Goal: Task Accomplishment & Management: Use online tool/utility

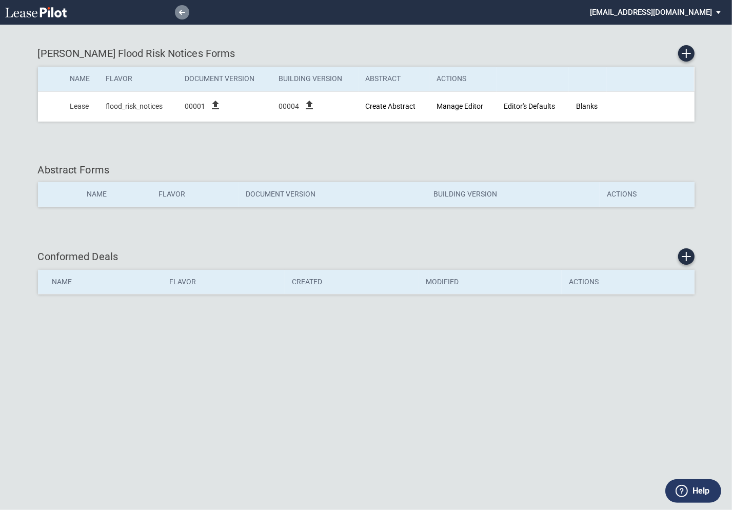
click at [182, 13] on icon at bounding box center [182, 12] width 6 height 5
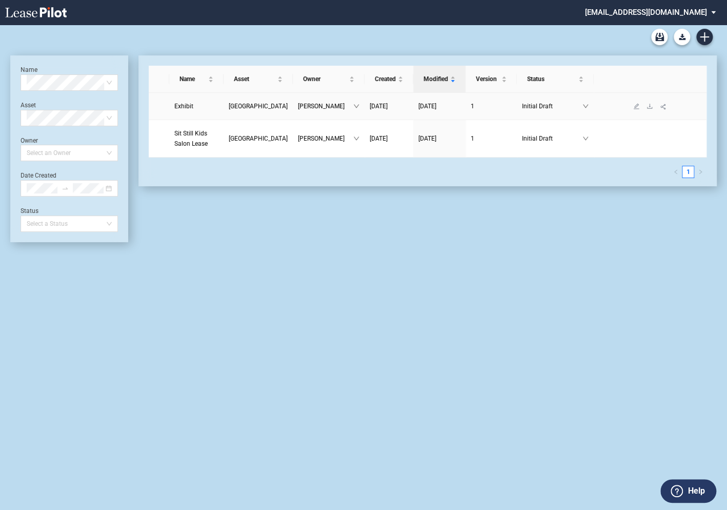
click at [189, 105] on span "Exhibit" at bounding box center [183, 106] width 19 height 7
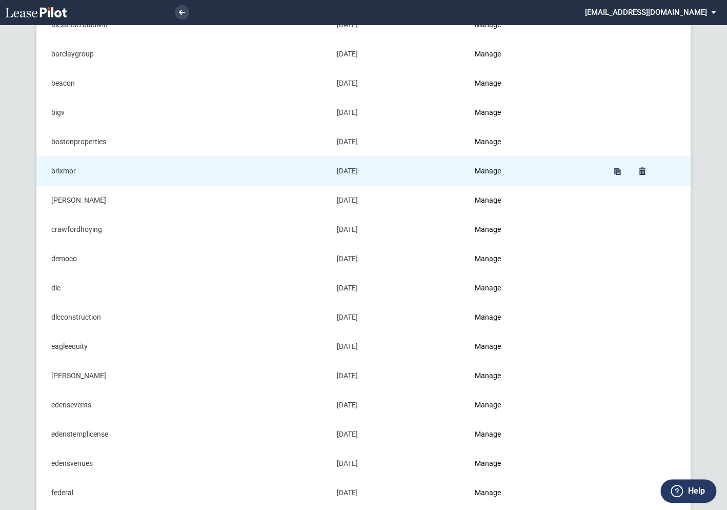
scroll to position [86, 0]
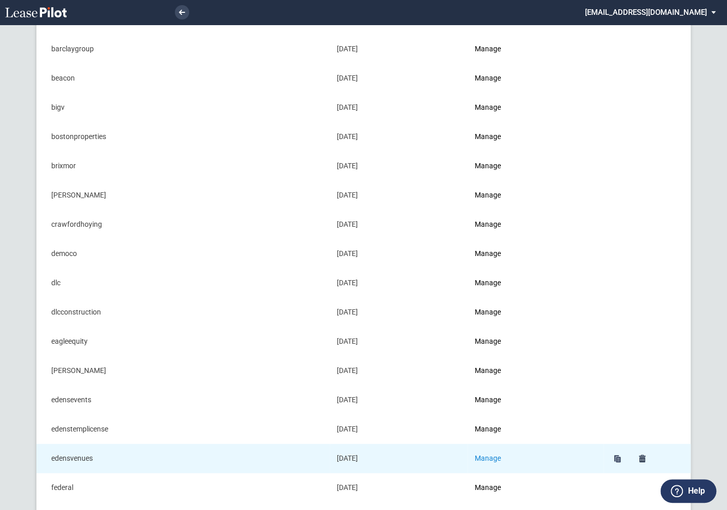
click at [501, 457] on link "Manage" at bounding box center [488, 458] width 26 height 8
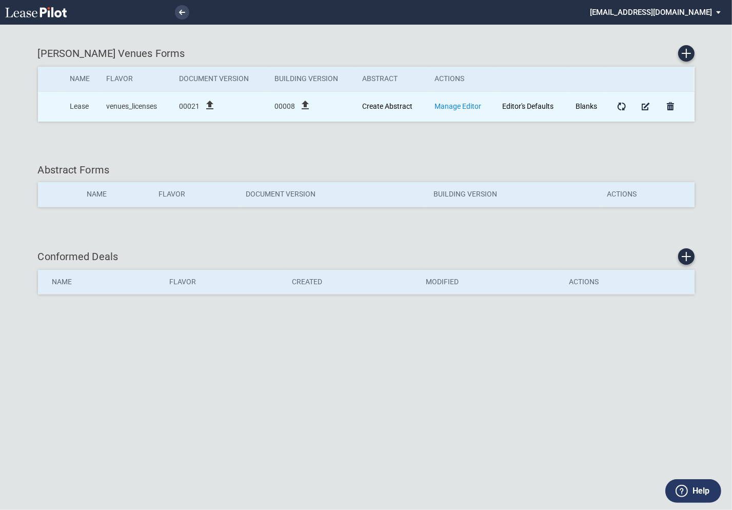
click at [451, 107] on link "Manage Editor" at bounding box center [458, 106] width 47 height 8
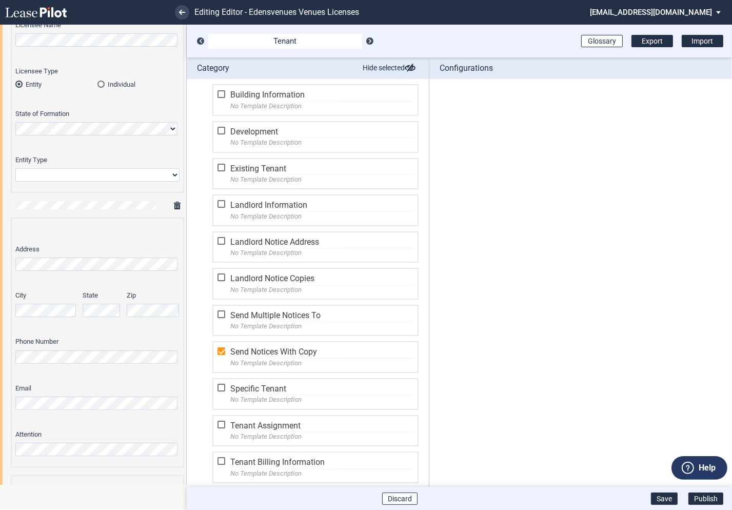
scroll to position [320, 0]
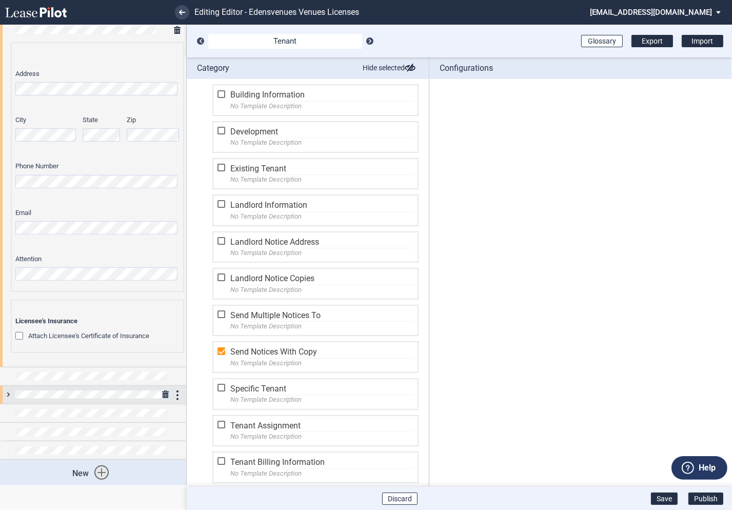
click at [10, 398] on div at bounding box center [93, 395] width 186 height 18
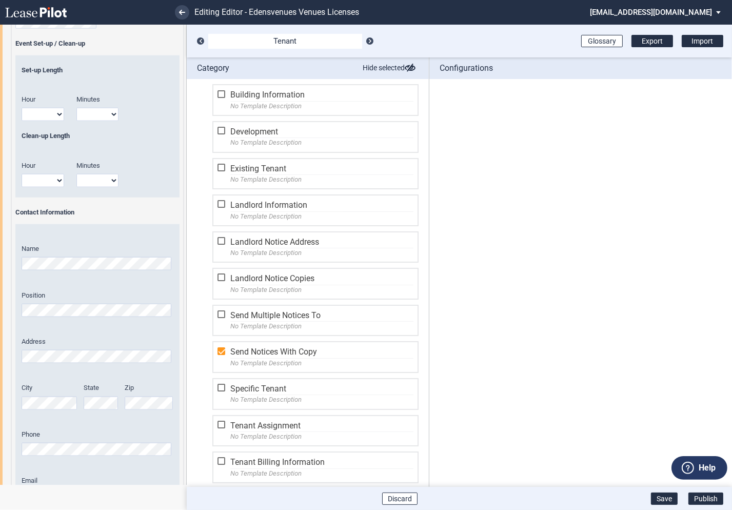
scroll to position [1083, 0]
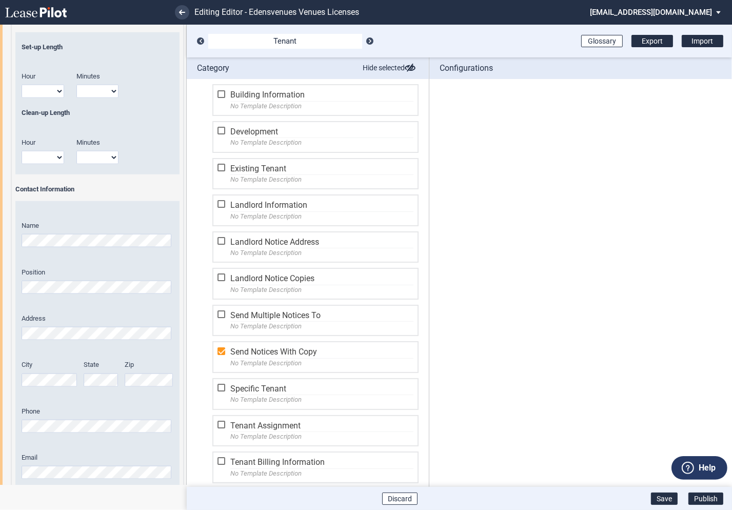
click at [35, 409] on span "Phone" at bounding box center [31, 411] width 18 height 8
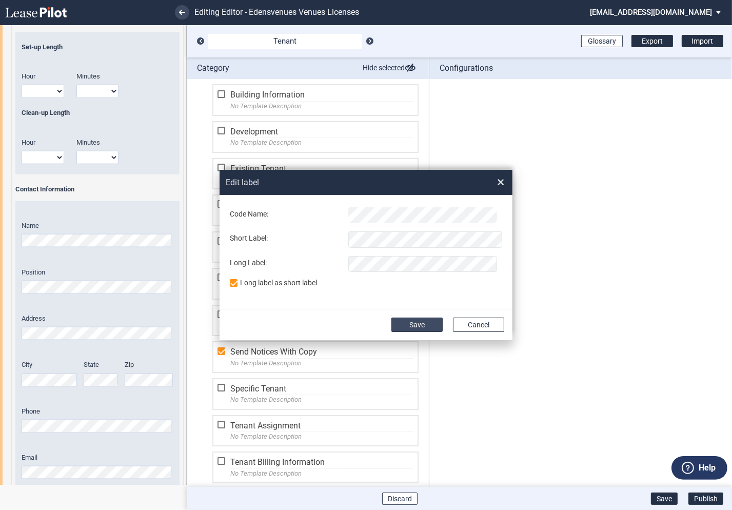
click at [415, 323] on button "Save" at bounding box center [416, 325] width 51 height 14
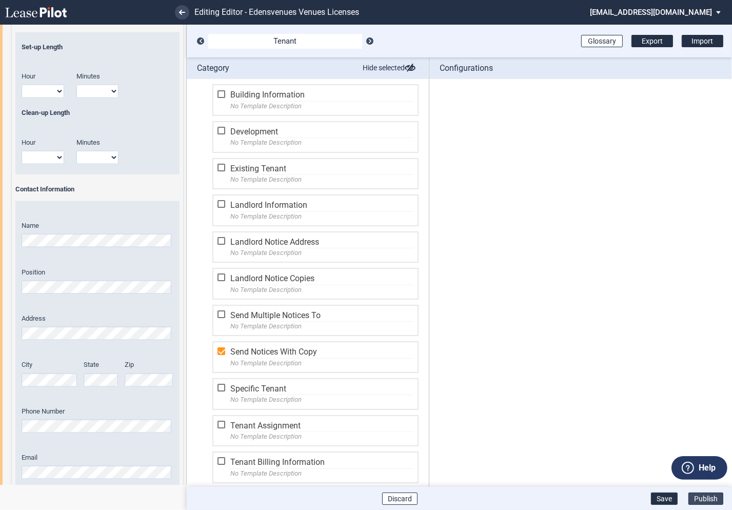
click at [705, 498] on button "Publish" at bounding box center [705, 498] width 35 height 12
click at [705, 501] on button "Publish" at bounding box center [705, 498] width 35 height 12
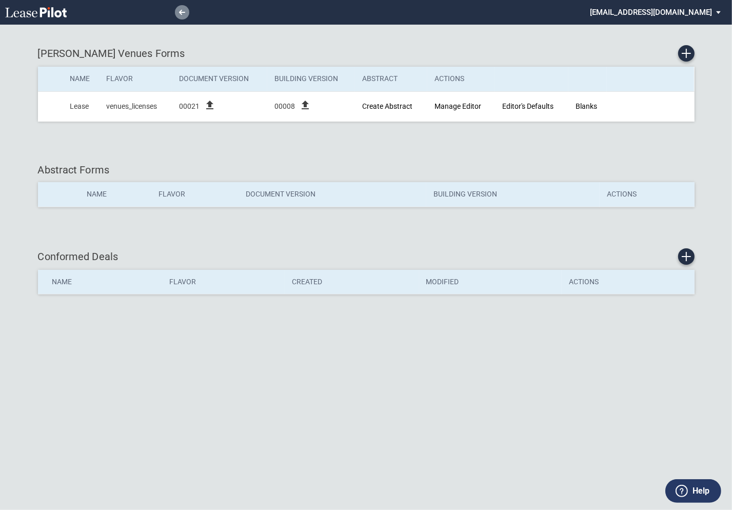
click at [182, 15] on link at bounding box center [182, 12] width 14 height 14
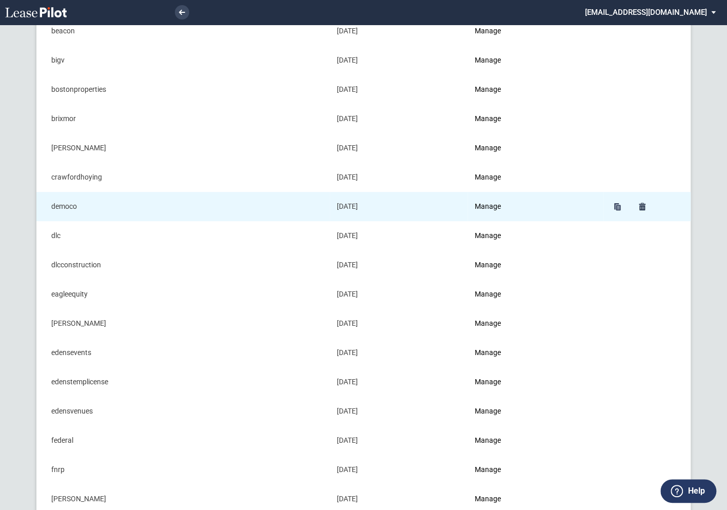
scroll to position [143, 0]
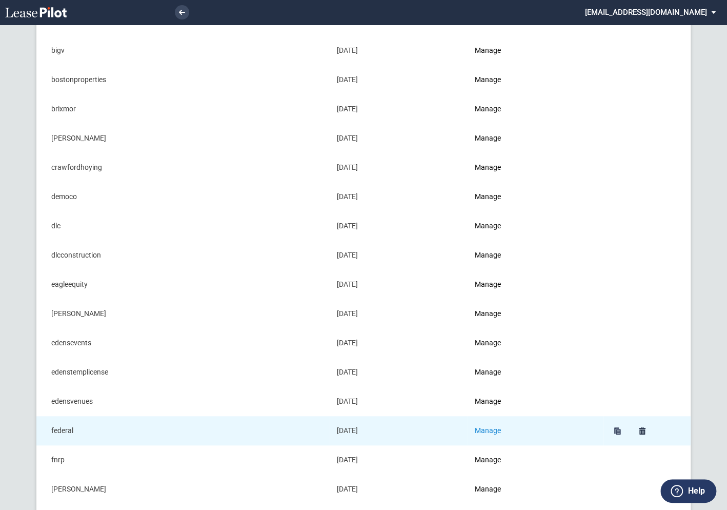
click at [500, 431] on link "Manage" at bounding box center [488, 430] width 26 height 8
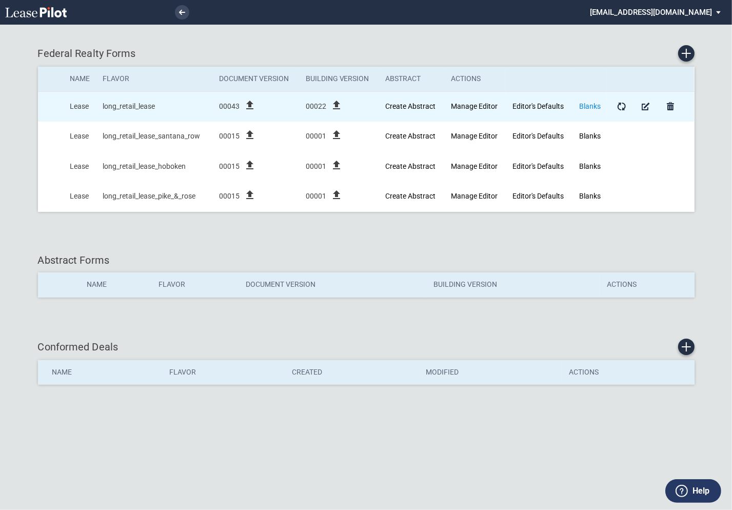
click at [592, 107] on link "Blanks" at bounding box center [590, 106] width 22 height 8
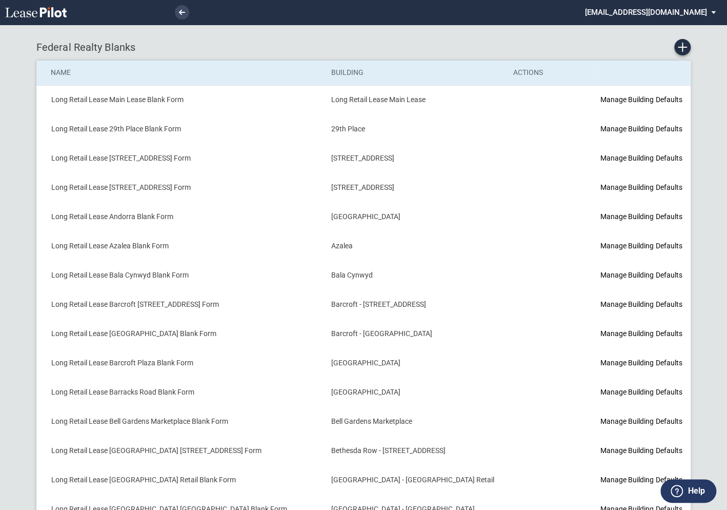
scroll to position [4, 0]
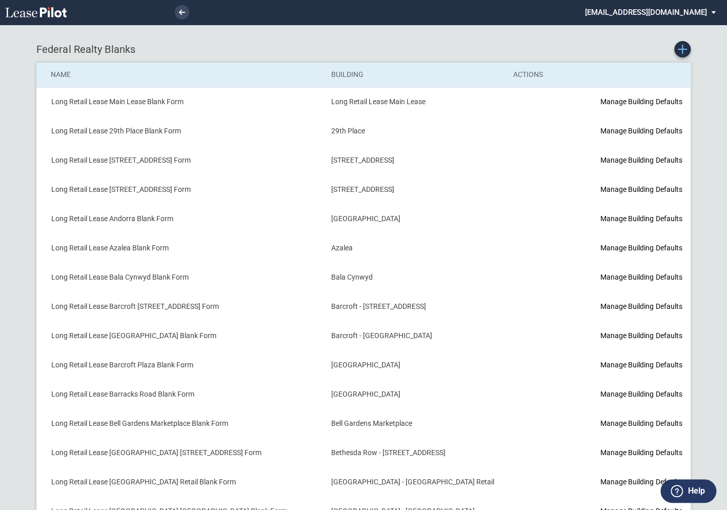
click at [684, 47] on icon "Create new Blank Form" at bounding box center [682, 49] width 9 height 9
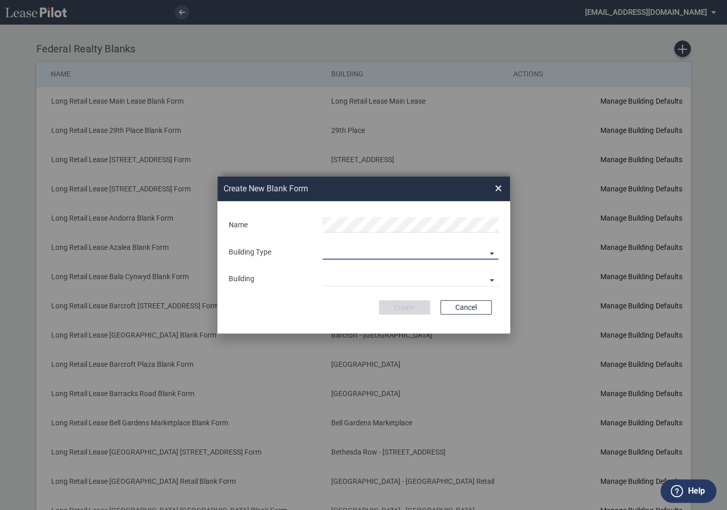
click at [353, 255] on md-select "Building Predefined Empty Building New Empty Building" at bounding box center [411, 251] width 176 height 15
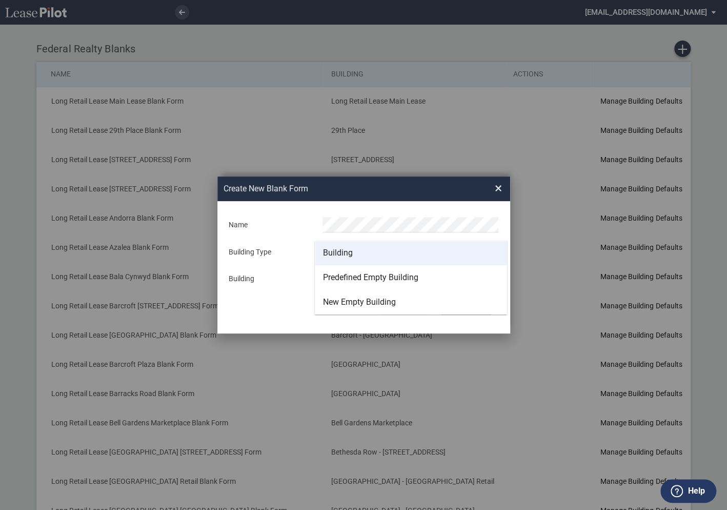
click at [344, 255] on div "Building" at bounding box center [338, 252] width 30 height 11
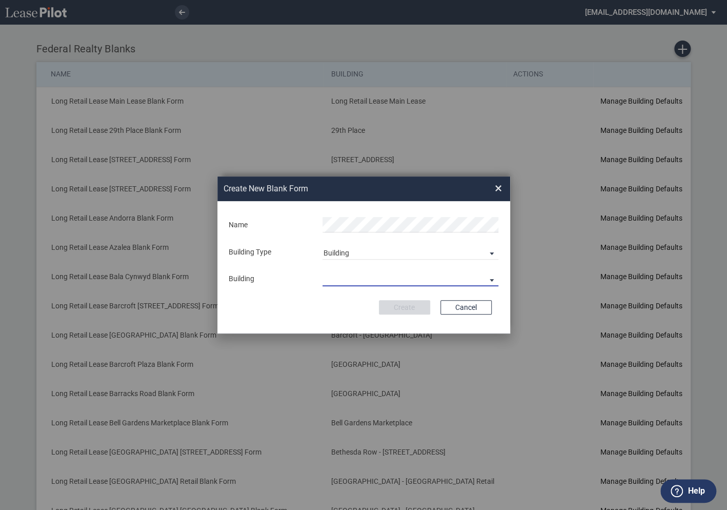
click at [346, 275] on md-select "29th Place 6464 Lincolnia Avenue 7770 Richmond Highway Andorra Azalea Bala Cynw…" at bounding box center [411, 278] width 176 height 15
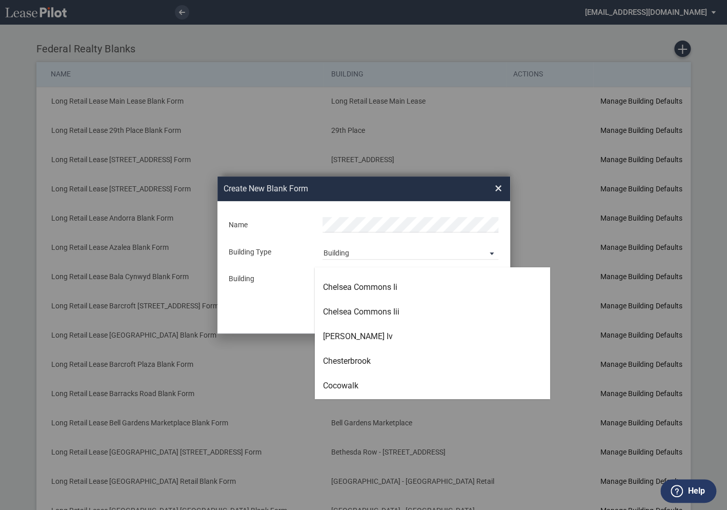
scroll to position [782, 0]
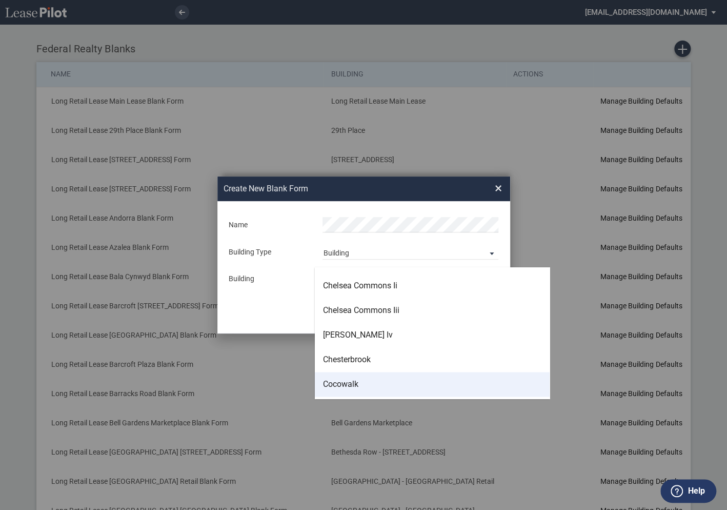
click at [345, 384] on div "Cocowalk" at bounding box center [340, 384] width 35 height 11
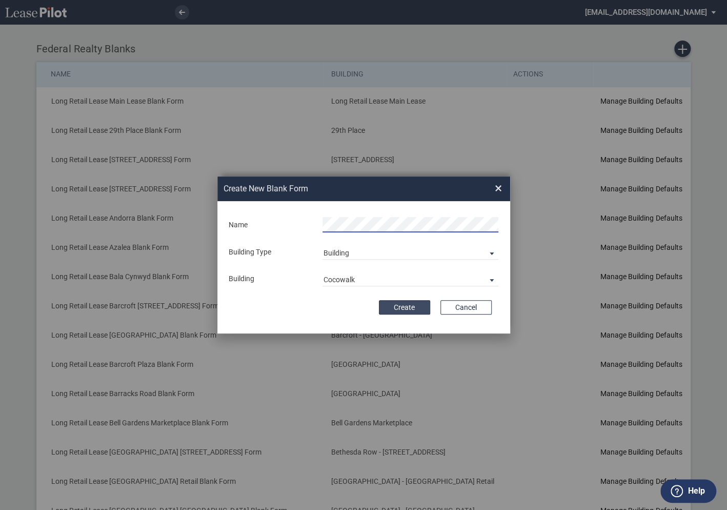
click at [403, 303] on button "Create" at bounding box center [404, 307] width 51 height 14
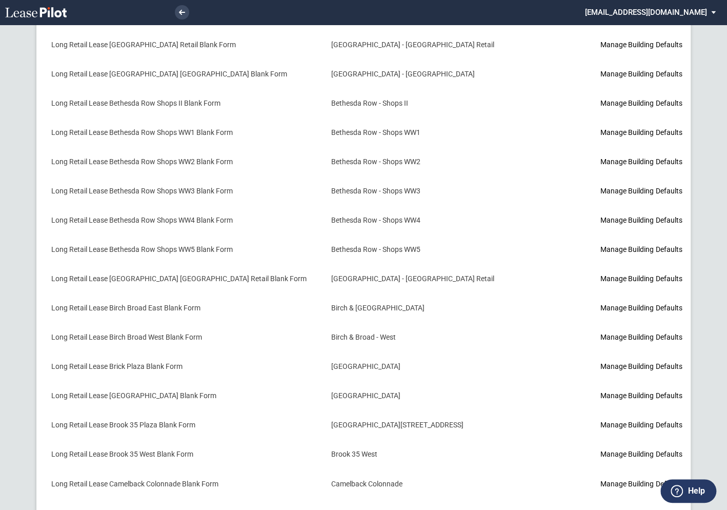
scroll to position [709, 0]
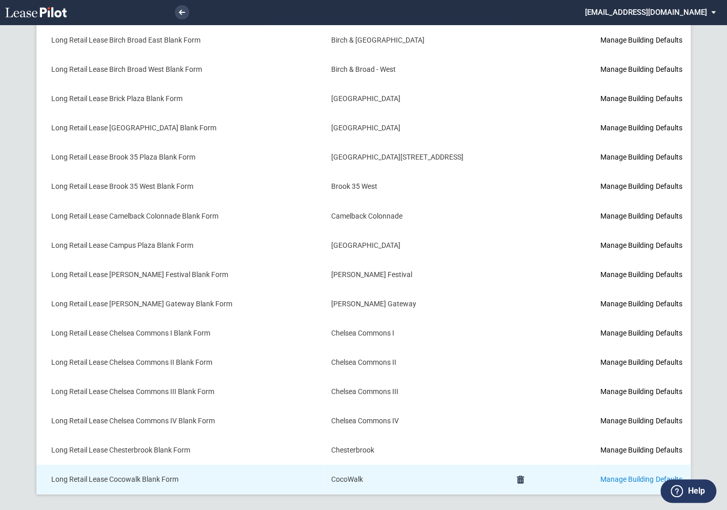
click at [601, 475] on link "Manage Building Defaults" at bounding box center [642, 479] width 82 height 8
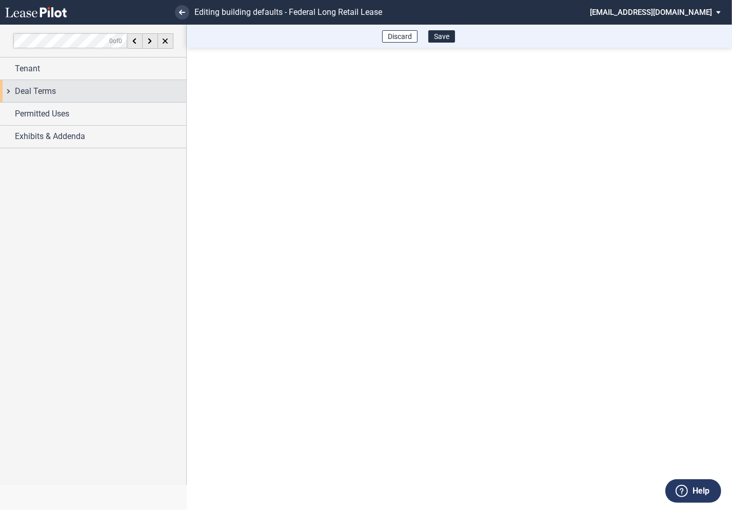
click at [10, 92] on div "Deal Terms" at bounding box center [93, 91] width 186 height 22
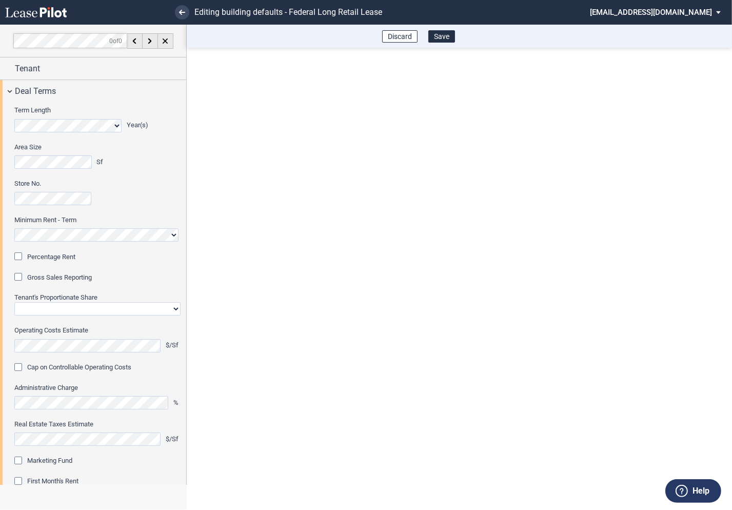
click at [21, 260] on div "Percentage Rent" at bounding box center [19, 257] width 10 height 10
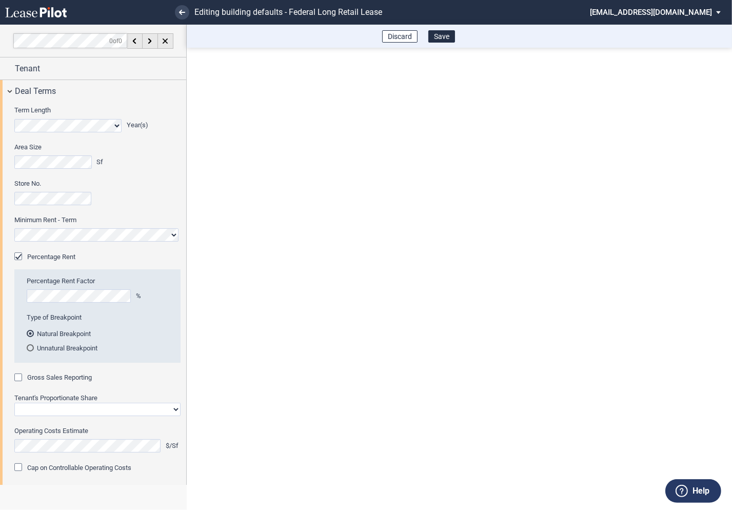
click at [19, 378] on div "Gross Sales Reporting" at bounding box center [19, 378] width 10 height 10
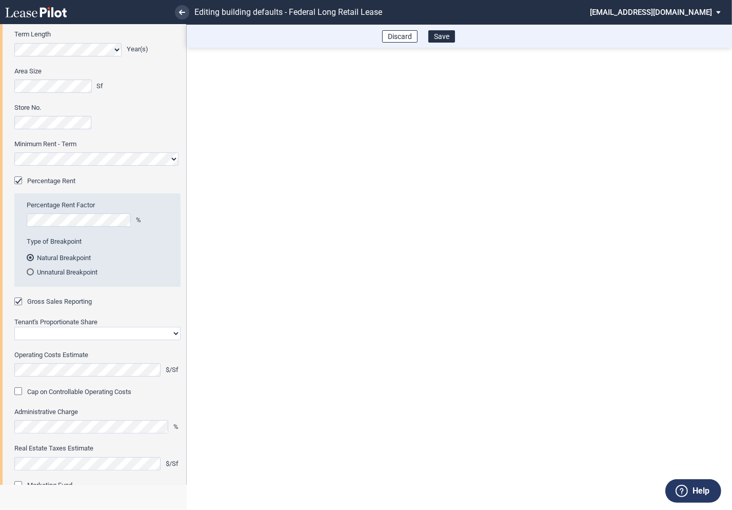
scroll to position [83, 0]
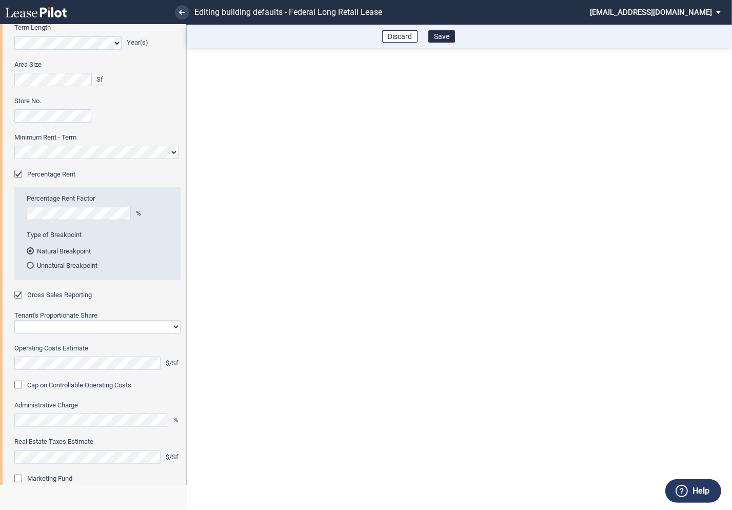
click at [55, 328] on select "Straight GLA Net Major" at bounding box center [97, 326] width 166 height 13
select select "straight GLA"
click at [14, 320] on select "Straight GLA Net Major" at bounding box center [97, 326] width 166 height 13
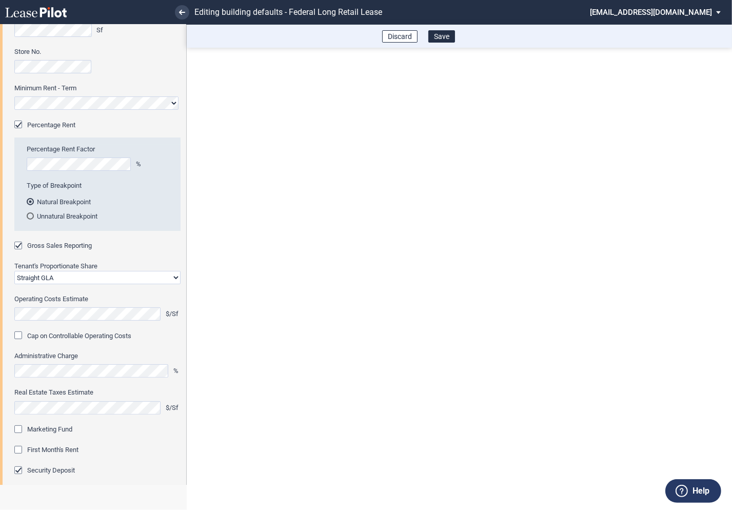
scroll to position [156, 0]
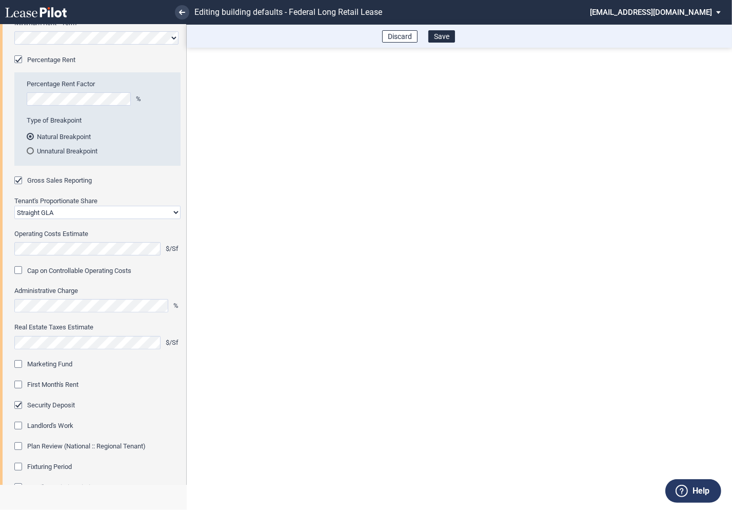
click at [24, 362] on div "Marketing Fund" at bounding box center [19, 365] width 10 height 10
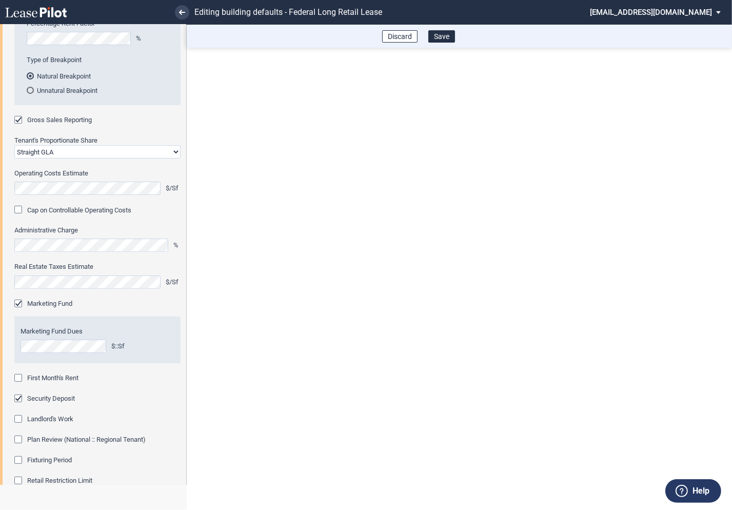
click at [18, 377] on div "First Month's Rent" at bounding box center [19, 379] width 10 height 10
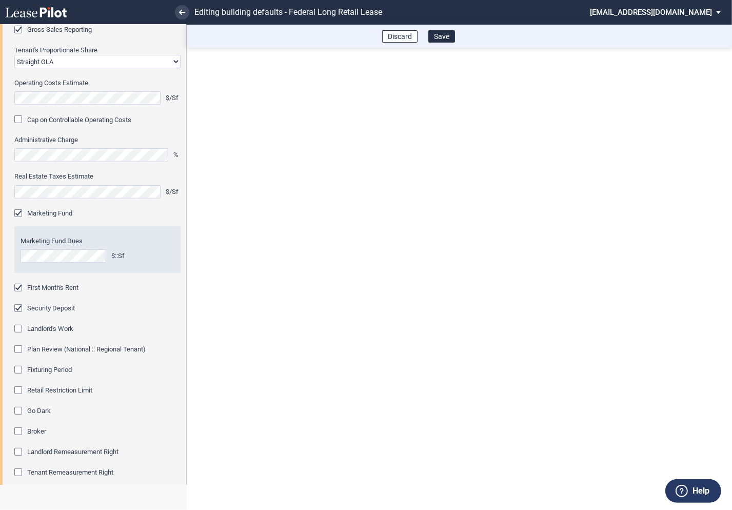
scroll to position [384, 0]
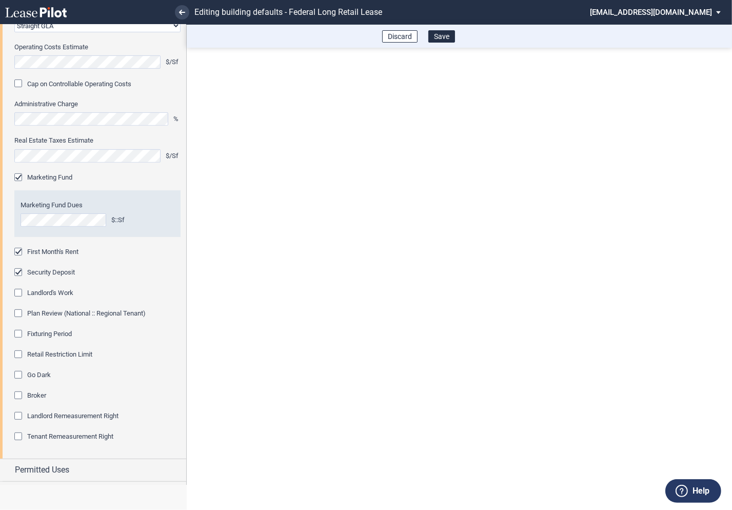
click at [21, 333] on div "Fixturing Period" at bounding box center [19, 335] width 10 height 10
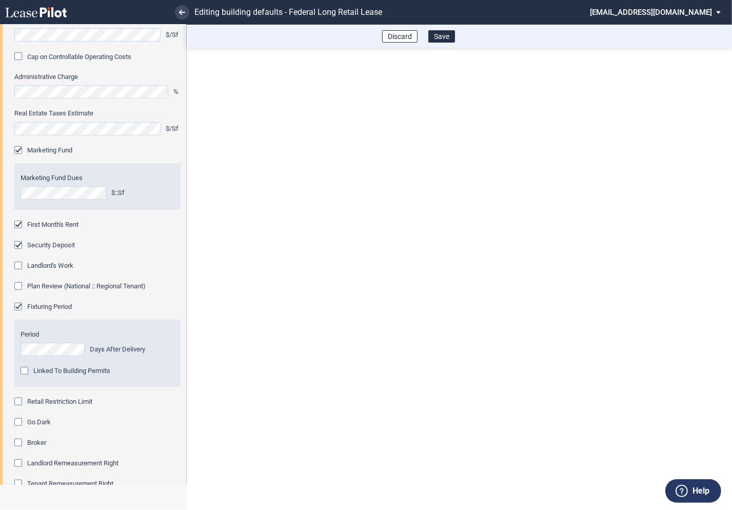
scroll to position [427, 0]
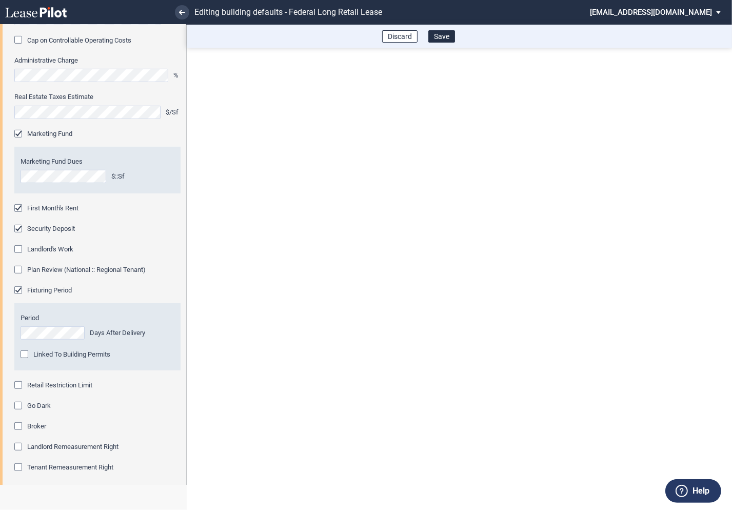
click at [18, 384] on div "Retail Restriction Limit" at bounding box center [19, 386] width 10 height 10
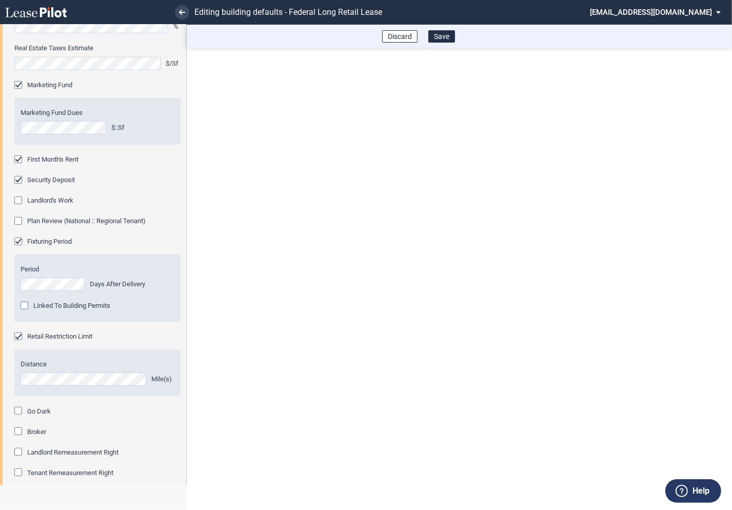
scroll to position [531, 0]
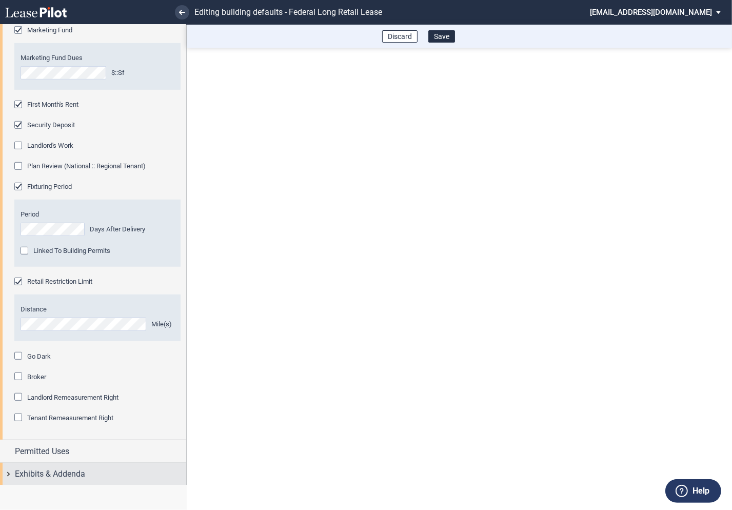
click at [8, 472] on div "Exhibits & Addenda" at bounding box center [93, 474] width 186 height 22
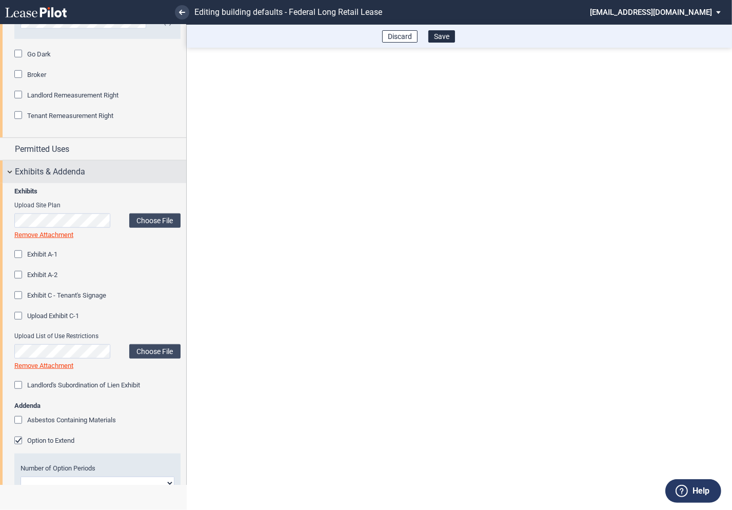
scroll to position [894, 0]
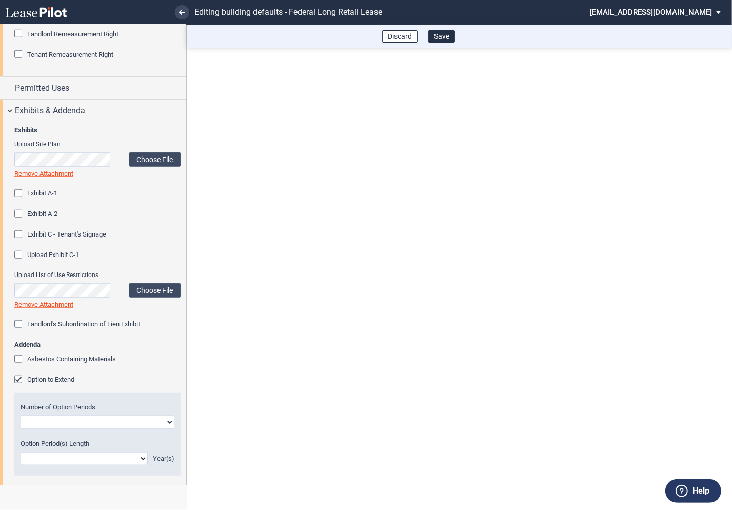
click at [20, 379] on div "Option to Extend" at bounding box center [19, 381] width 10 height 10
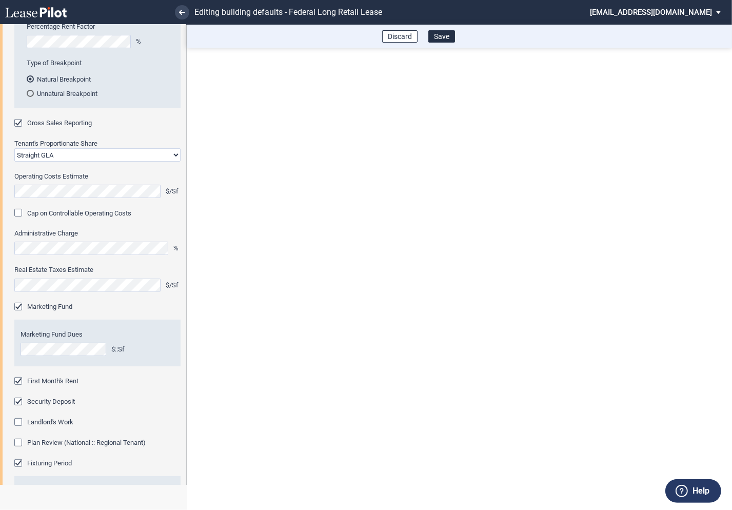
scroll to position [210, 0]
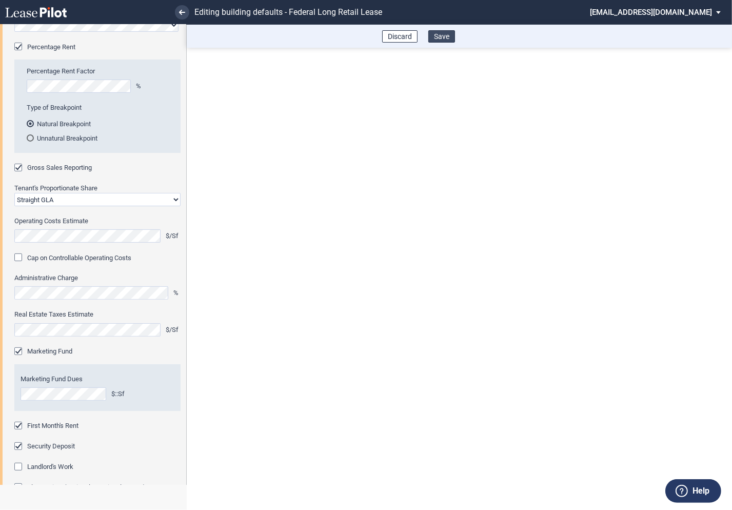
click at [443, 39] on button "Save" at bounding box center [441, 36] width 27 height 12
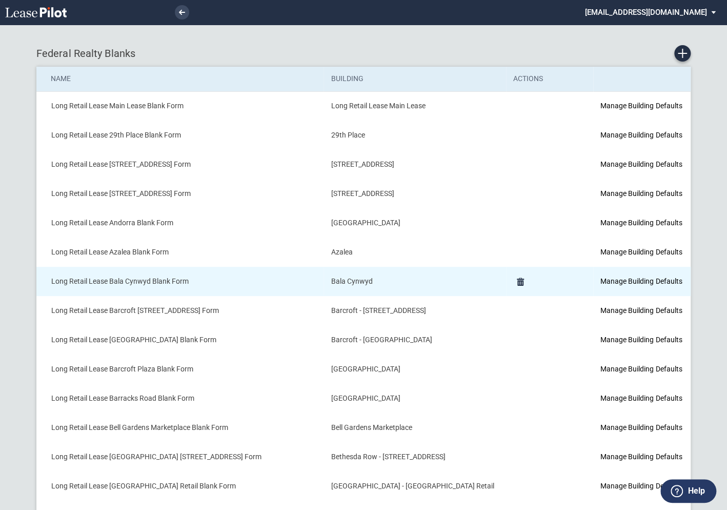
scroll to position [709, 0]
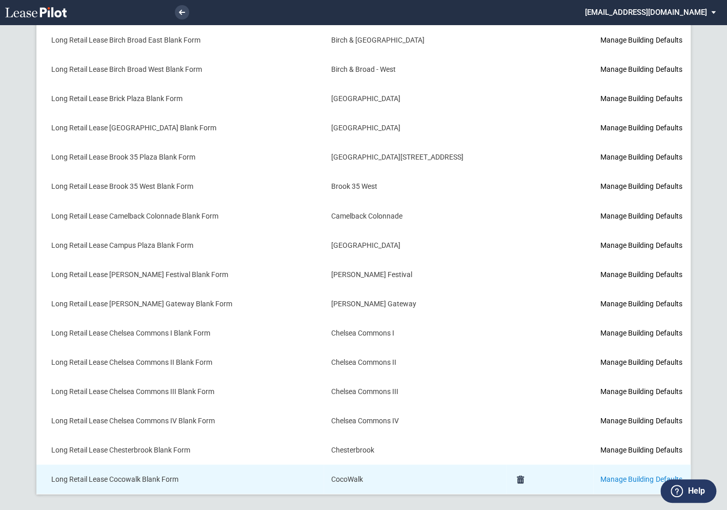
click at [601, 475] on link "Manage Building Defaults" at bounding box center [642, 479] width 82 height 8
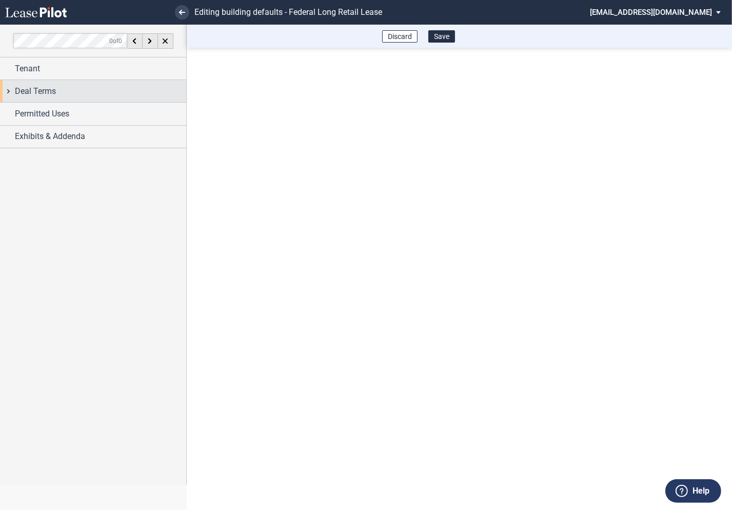
click at [13, 93] on div "Deal Terms" at bounding box center [93, 91] width 186 height 22
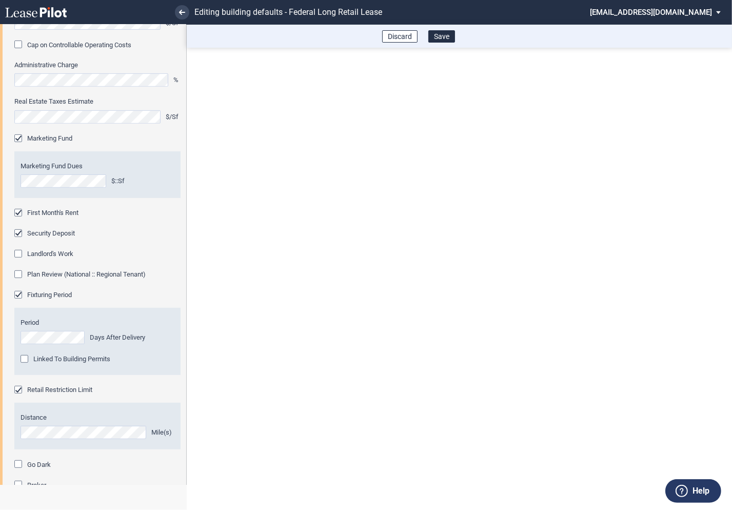
scroll to position [531, 0]
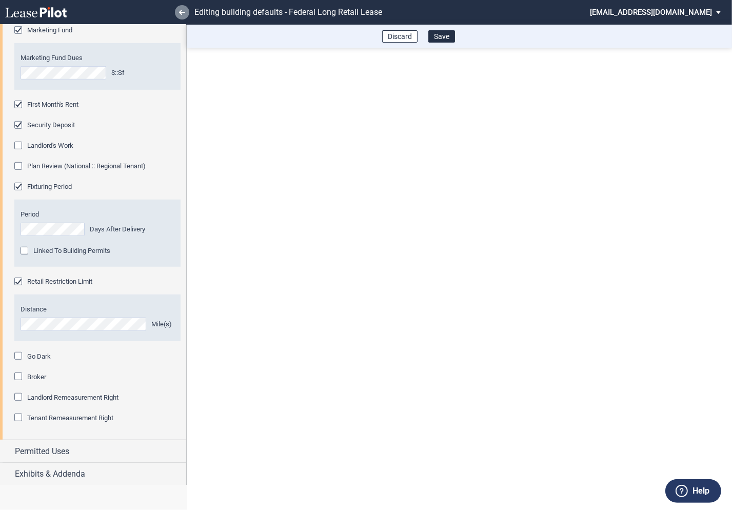
click at [185, 14] on link at bounding box center [182, 12] width 14 height 14
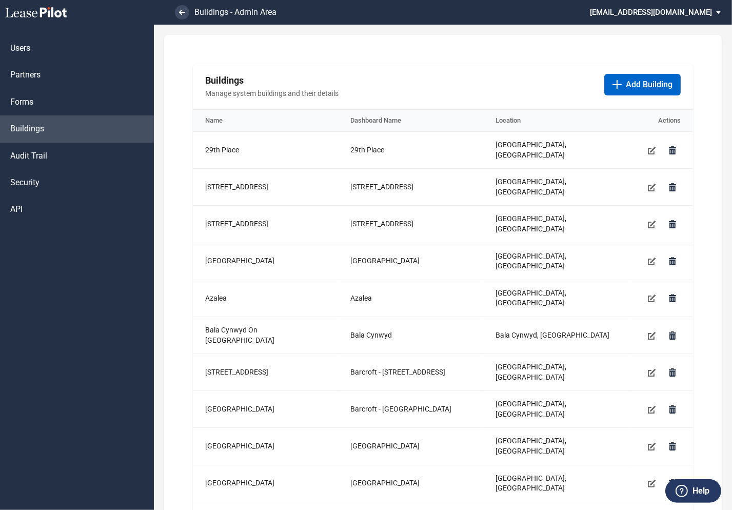
click at [661, 15] on md-select "[EMAIL_ADDRESS][DOMAIN_NAME] Super Admin Area Admin Area Settings Sign Out" at bounding box center [659, 11] width 141 height 23
click at [657, 28] on div "Super Admin Area" at bounding box center [665, 28] width 57 height 10
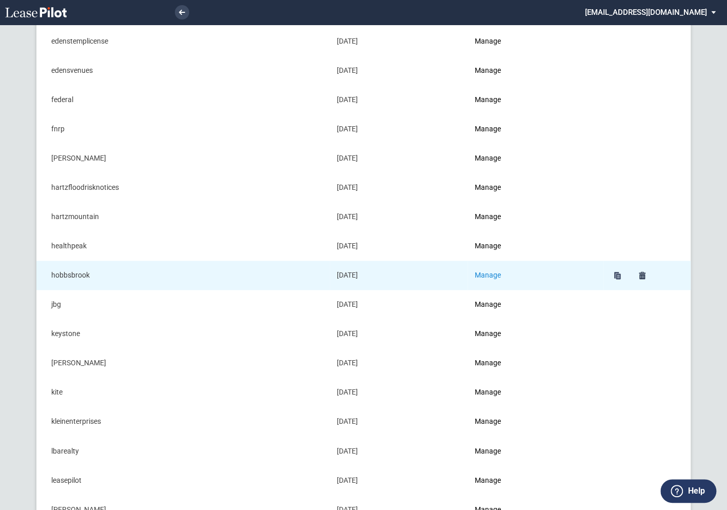
scroll to position [427, 0]
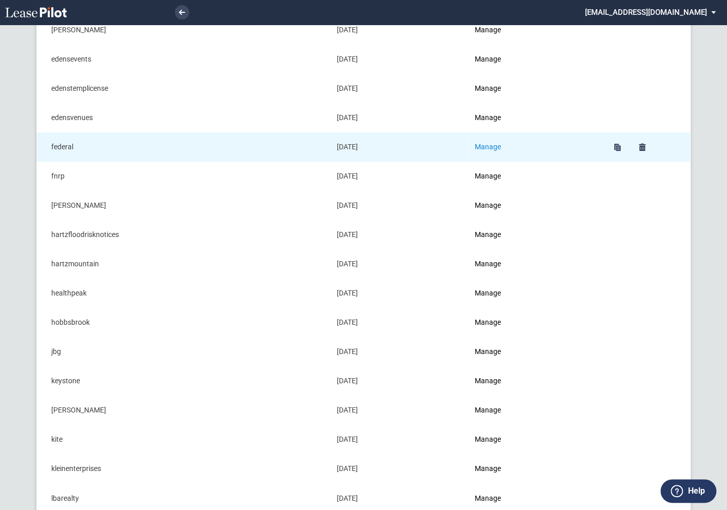
click at [492, 144] on link "Manage" at bounding box center [488, 147] width 26 height 8
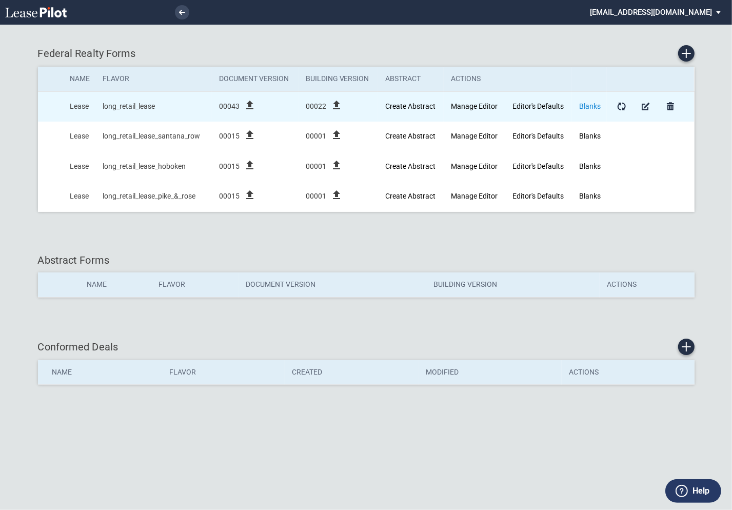
click at [593, 104] on link "Blanks" at bounding box center [590, 106] width 22 height 8
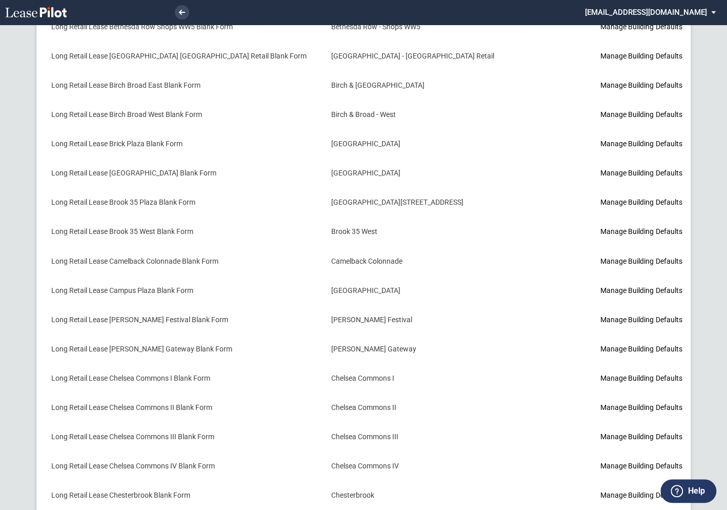
scroll to position [709, 0]
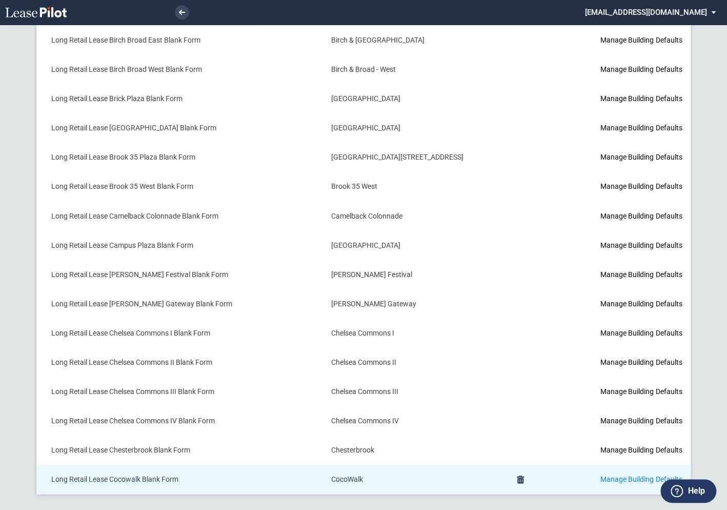
click at [601, 478] on link "Manage Building Defaults" at bounding box center [642, 479] width 82 height 8
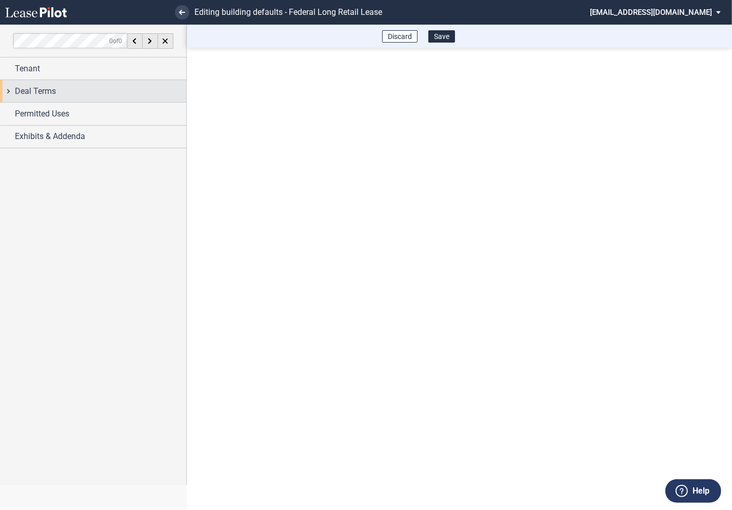
click at [8, 93] on div "Deal Terms" at bounding box center [93, 91] width 186 height 22
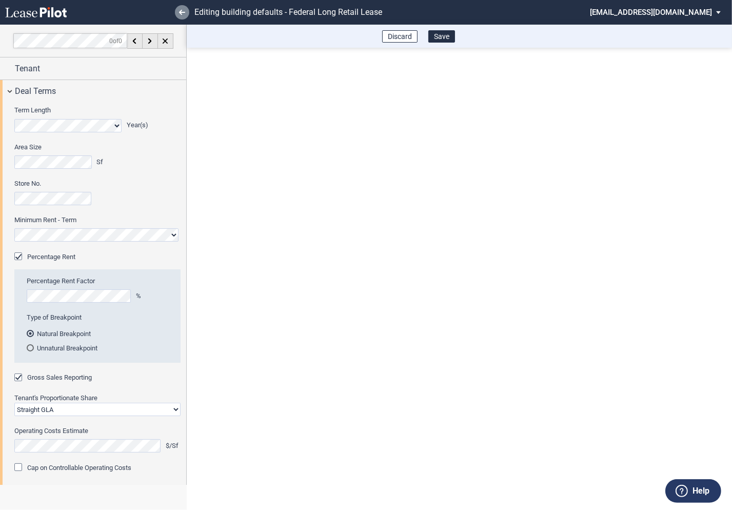
click at [184, 12] on use at bounding box center [182, 12] width 6 height 5
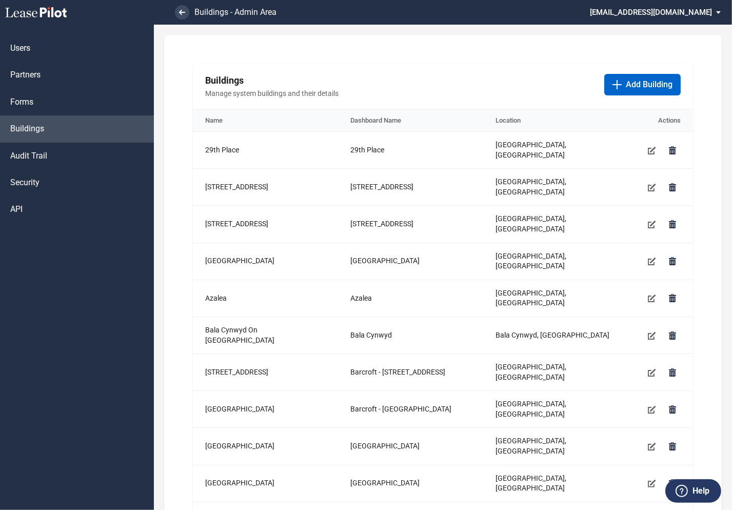
click at [653, 11] on md-select "[EMAIL_ADDRESS][DOMAIN_NAME] Super Admin Area Admin Area Settings Sign Out" at bounding box center [659, 11] width 141 height 23
click at [642, 27] on div "Super Admin Area" at bounding box center [665, 28] width 57 height 10
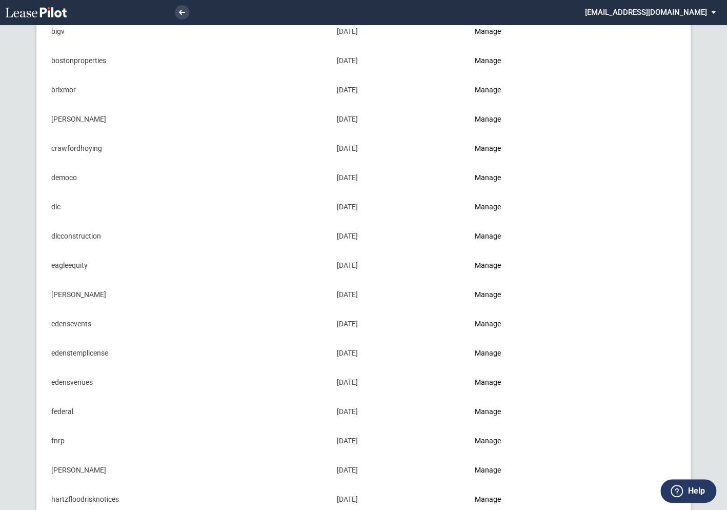
scroll to position [187, 0]
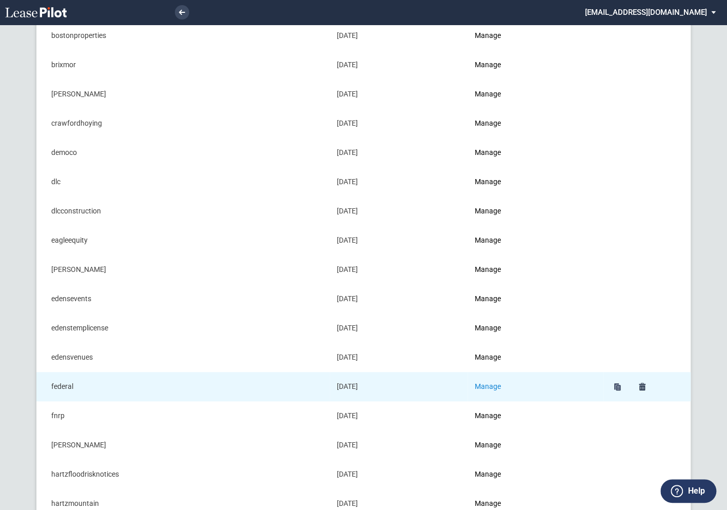
click at [487, 382] on link "Manage" at bounding box center [488, 386] width 26 height 8
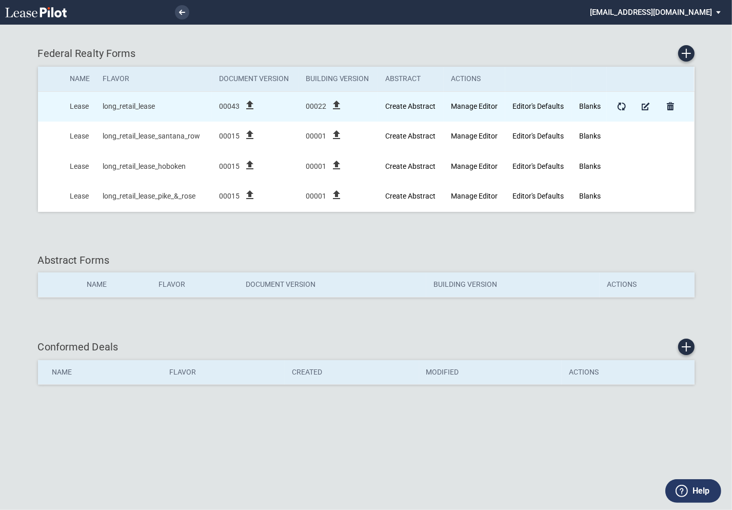
click at [585, 112] on td "Blanks" at bounding box center [589, 106] width 35 height 30
click at [588, 105] on link "Blanks" at bounding box center [590, 106] width 22 height 8
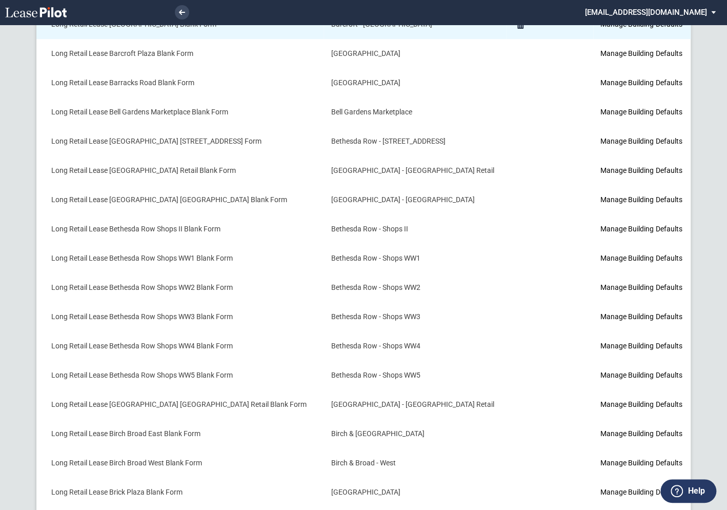
scroll to position [709, 0]
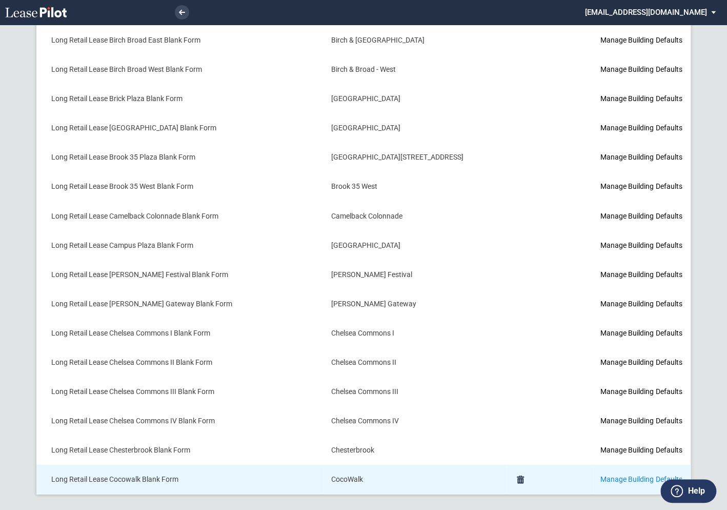
click at [605, 475] on link "Manage Building Defaults" at bounding box center [642, 479] width 82 height 8
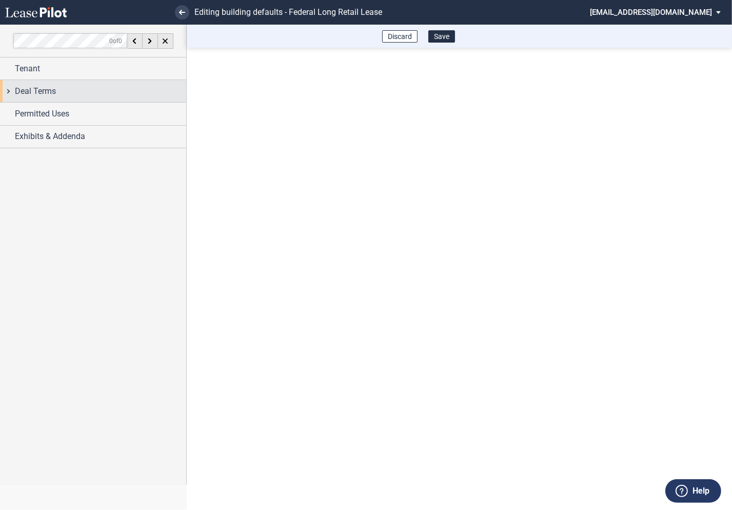
click at [8, 91] on div "Deal Terms" at bounding box center [93, 91] width 186 height 22
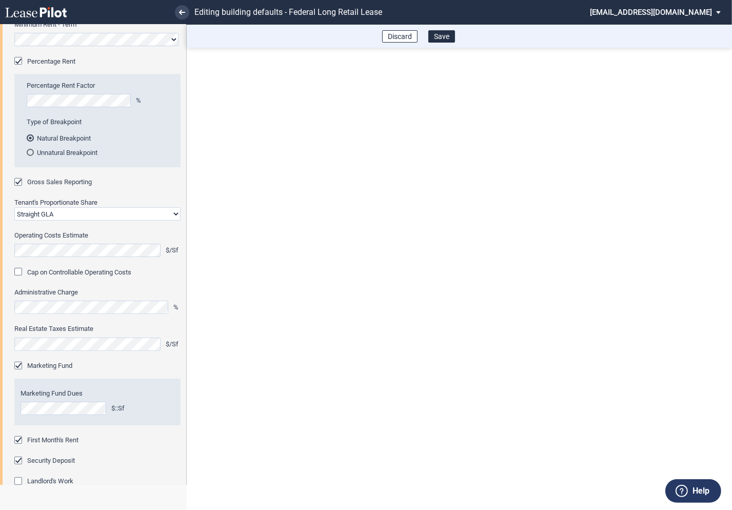
scroll to position [199, 0]
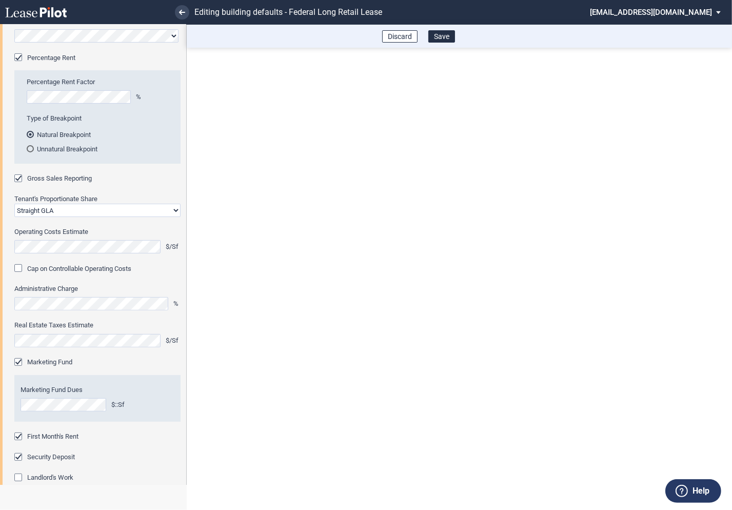
click at [678, 14] on md-select "[EMAIL_ADDRESS][DOMAIN_NAME] Super Admin Area Admin Area Settings Sign Out" at bounding box center [659, 11] width 141 height 23
click at [667, 26] on div "Super Admin Area" at bounding box center [665, 28] width 57 height 10
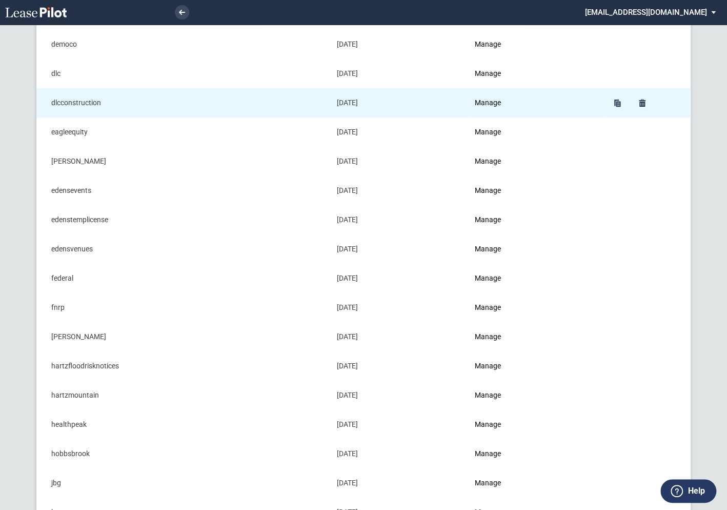
scroll to position [306, 0]
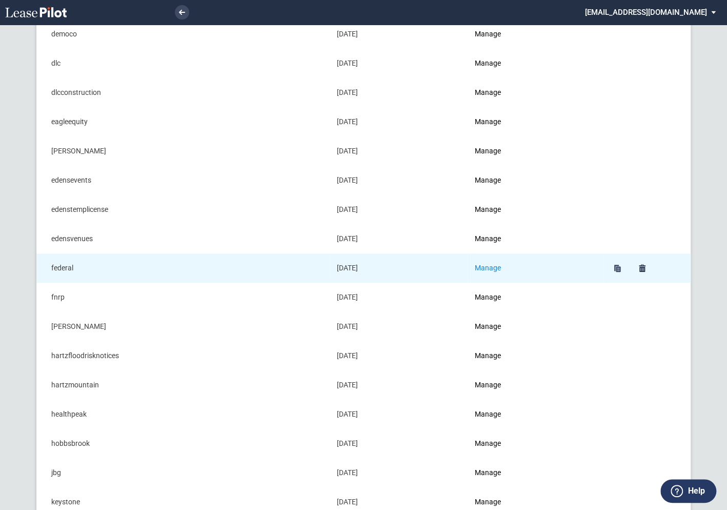
click at [489, 266] on link "Manage" at bounding box center [488, 268] width 26 height 8
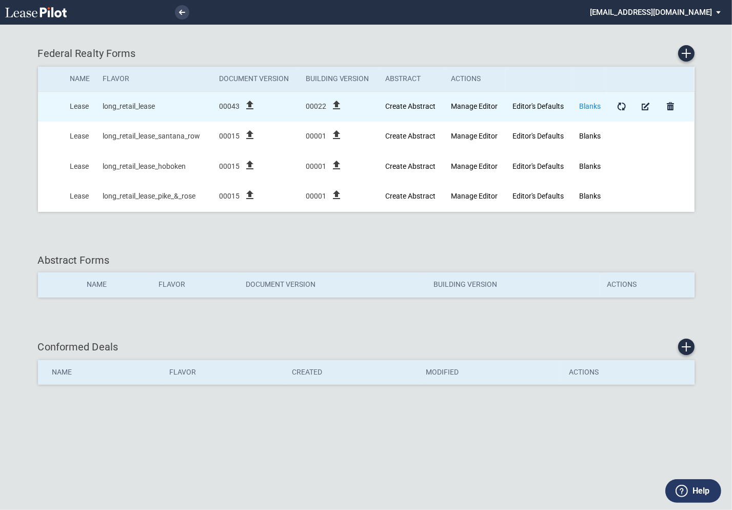
click at [590, 108] on link "Blanks" at bounding box center [590, 106] width 22 height 8
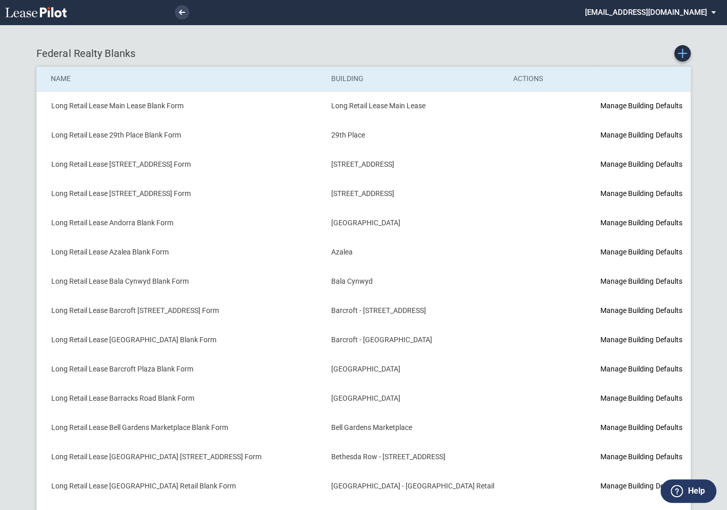
click at [681, 53] on use "Create new Blank Form" at bounding box center [682, 53] width 9 height 9
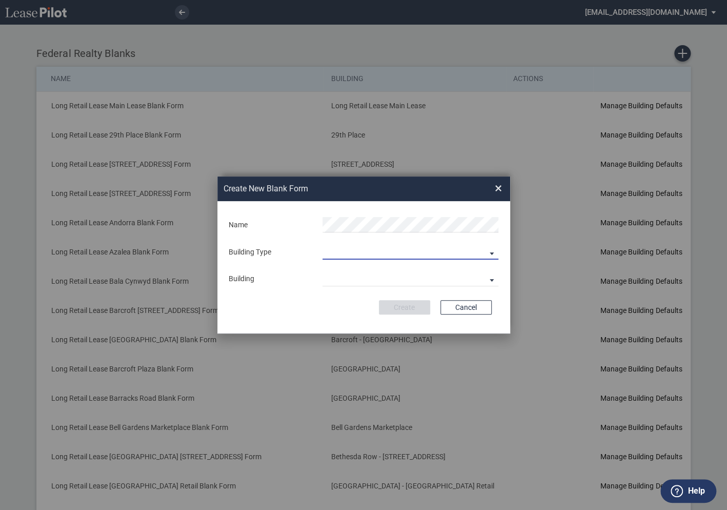
click at [344, 250] on md-select "Building Predefined Empty Building New Empty Building" at bounding box center [411, 251] width 176 height 15
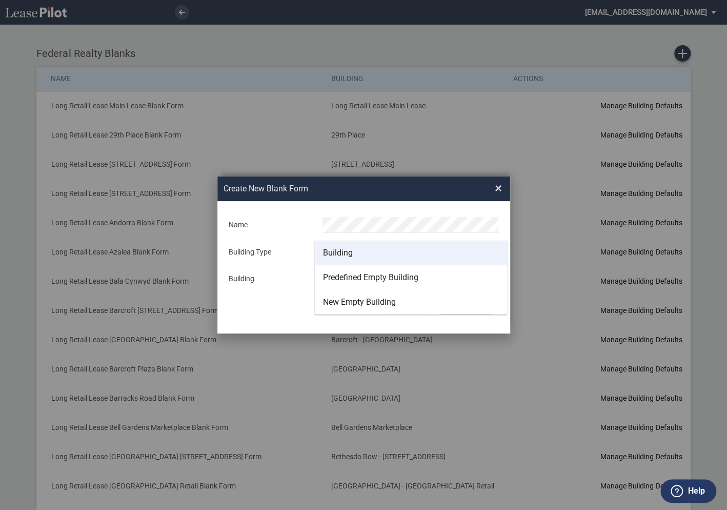
click at [341, 253] on div "Building" at bounding box center [338, 252] width 30 height 11
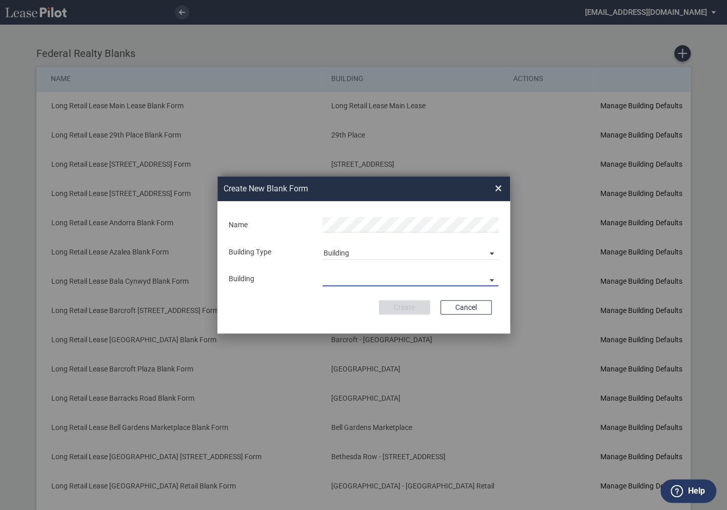
click at [340, 274] on md-select "Building Type" at bounding box center [411, 278] width 176 height 15
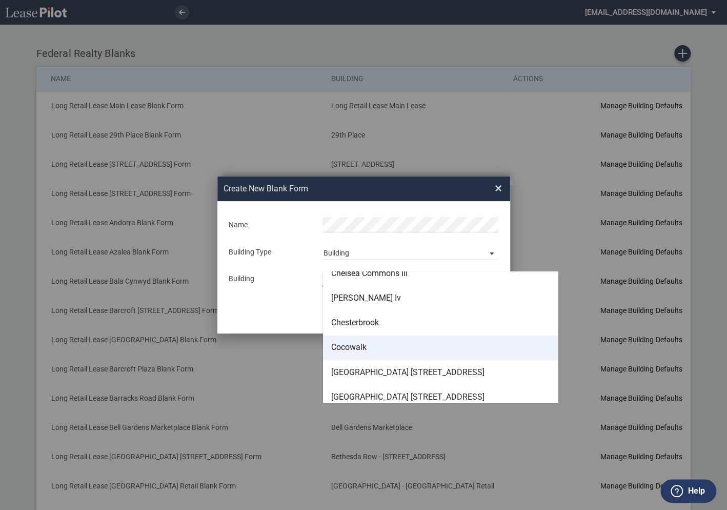
scroll to position [820, 0]
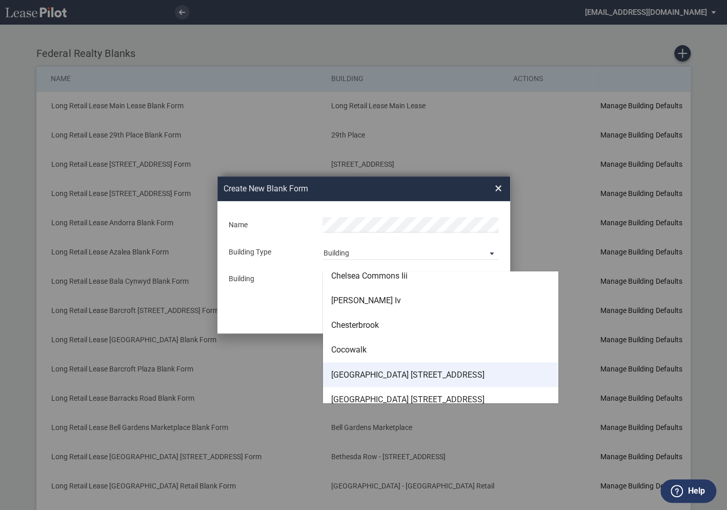
click at [343, 373] on div "Coconut Grove 3206 Grand Avenue" at bounding box center [407, 374] width 153 height 11
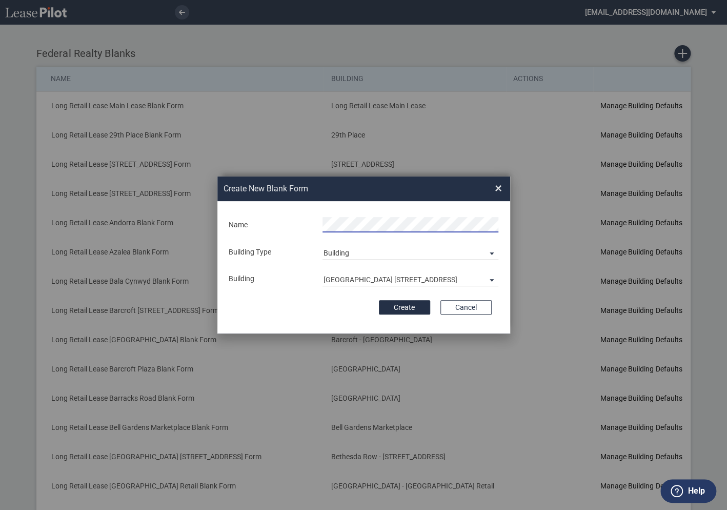
scroll to position [0, 33]
click at [398, 302] on button "Create" at bounding box center [404, 307] width 51 height 14
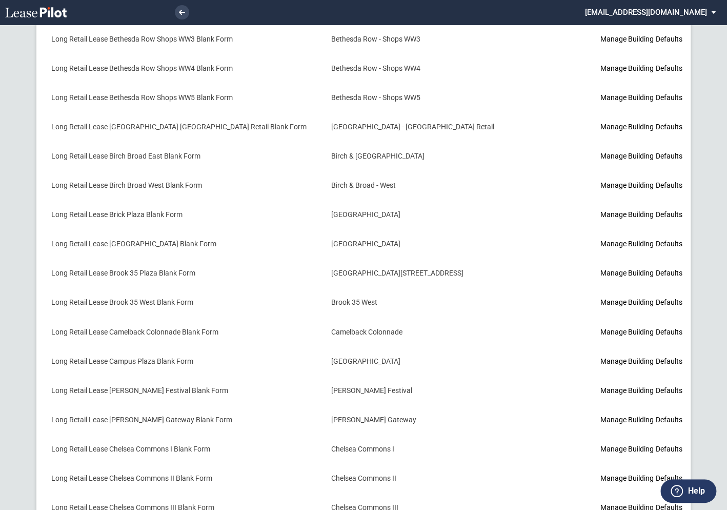
scroll to position [738, 0]
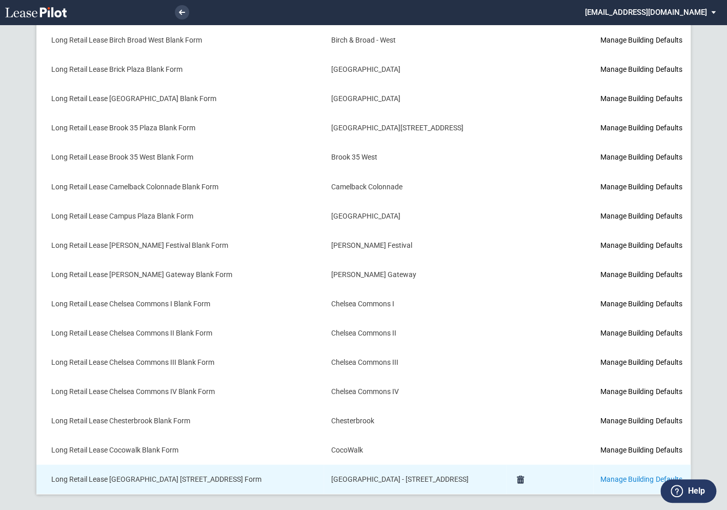
click at [601, 475] on link "Manage Building Defaults" at bounding box center [642, 479] width 82 height 8
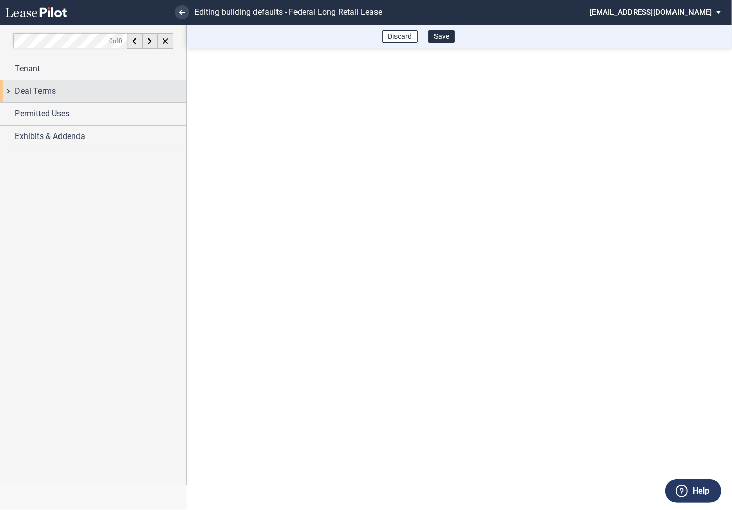
click at [7, 91] on div "Deal Terms" at bounding box center [93, 91] width 186 height 22
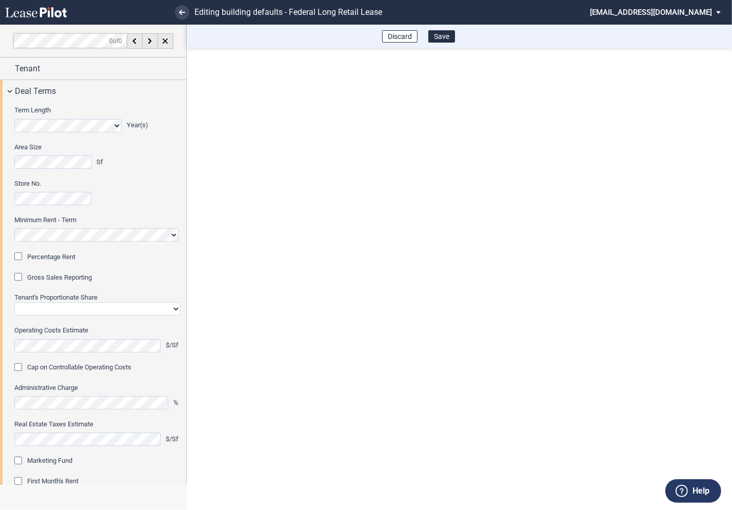
click at [20, 254] on div "Percentage Rent" at bounding box center [19, 257] width 10 height 10
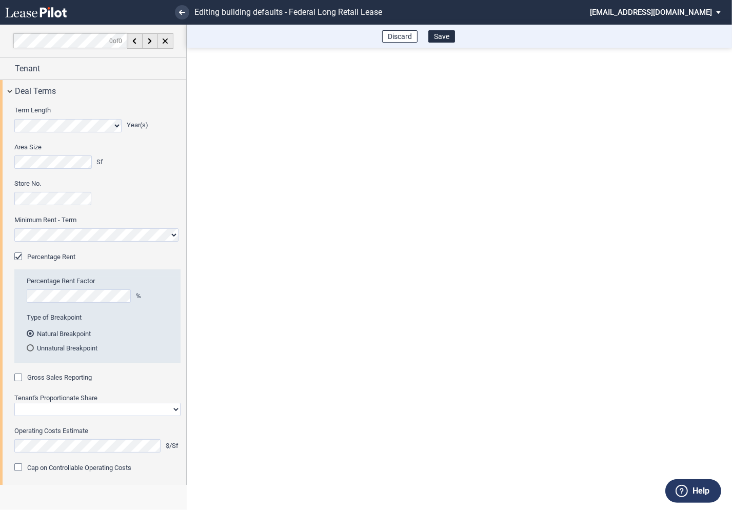
click at [20, 378] on div "Gross Sales Reporting" at bounding box center [19, 378] width 10 height 10
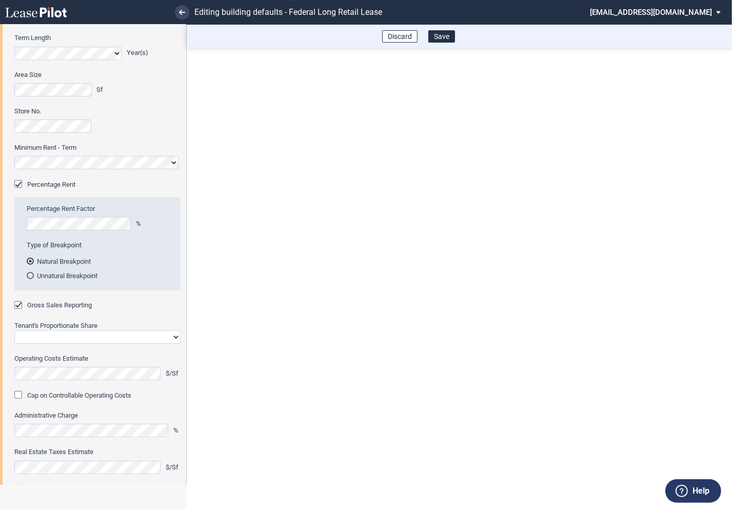
click at [56, 333] on select "Straight GLA Net Major" at bounding box center [97, 336] width 166 height 13
select select "straight GLA"
click at [14, 330] on select "Straight GLA Net Major" at bounding box center [97, 336] width 166 height 13
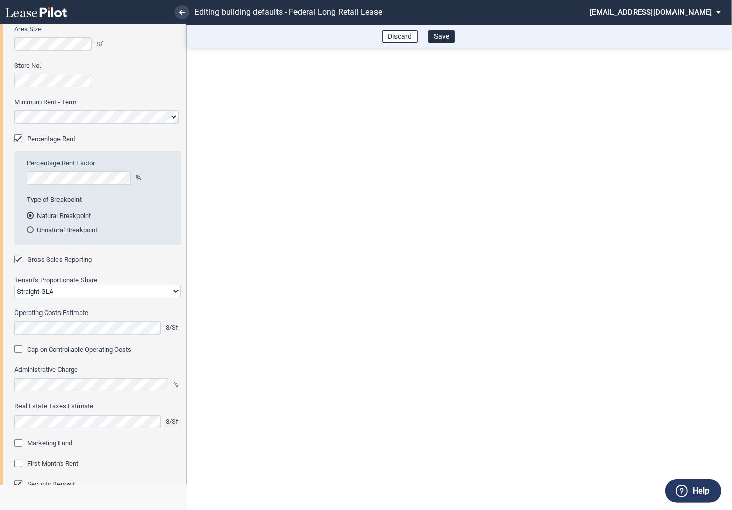
scroll to position [135, 0]
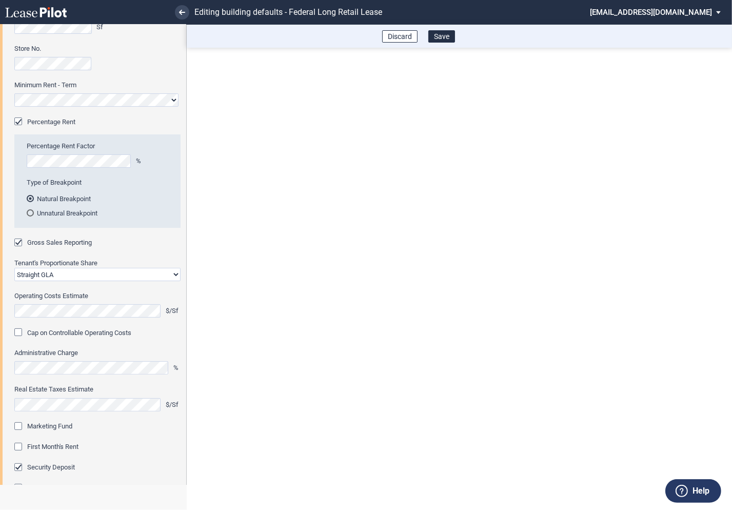
click at [18, 426] on div "Marketing Fund" at bounding box center [19, 427] width 10 height 10
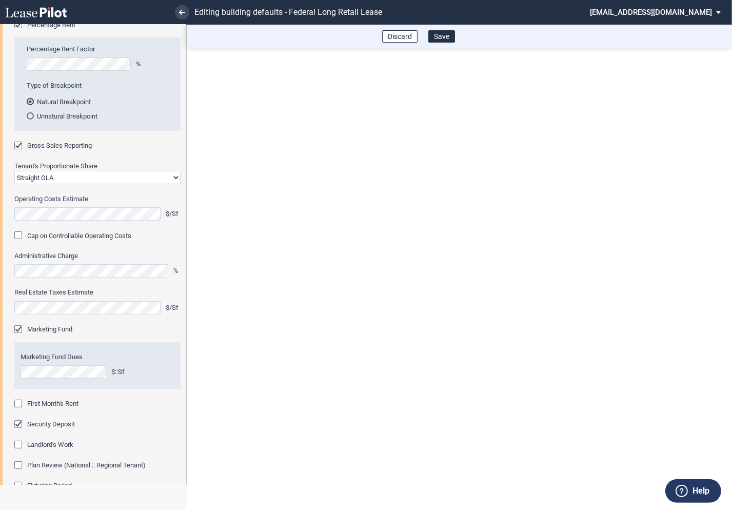
click at [19, 405] on div "First Month's Rent" at bounding box center [19, 405] width 10 height 10
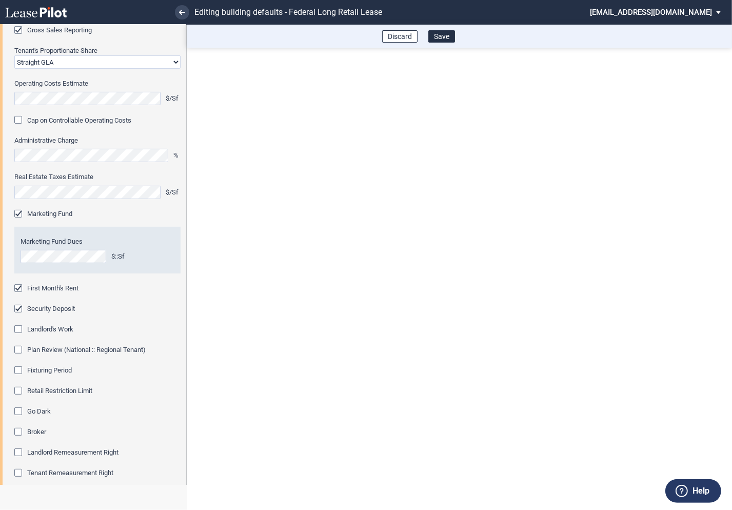
scroll to position [369, 0]
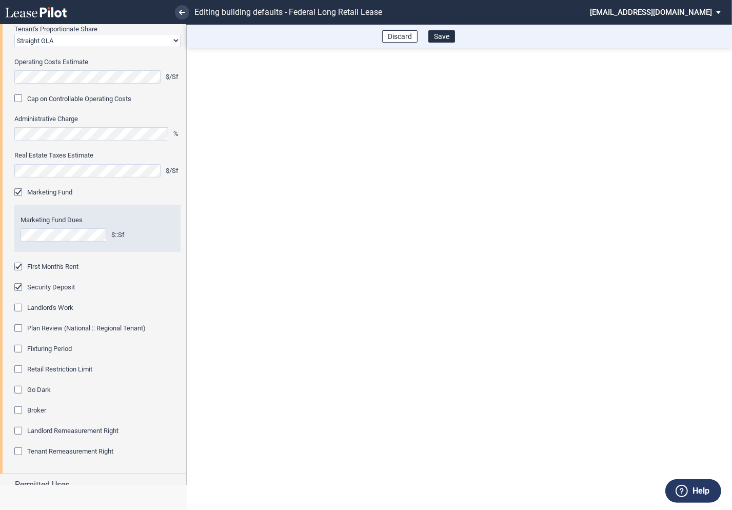
click at [20, 351] on div "Fixturing Period" at bounding box center [19, 350] width 10 height 10
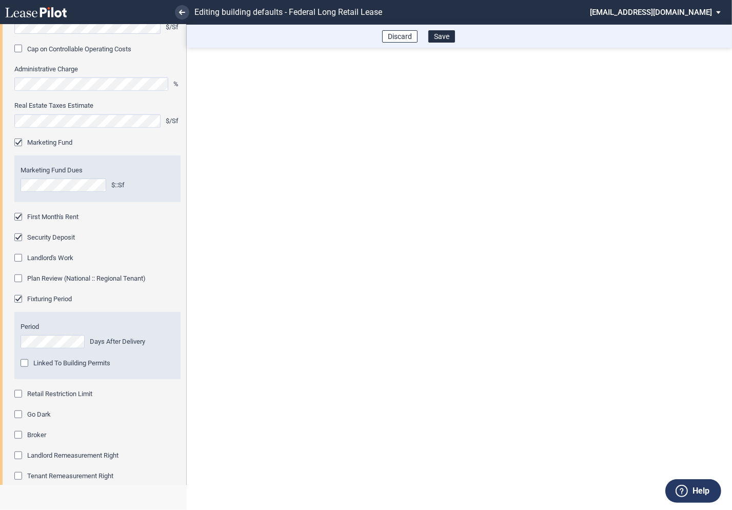
click at [17, 393] on div "Retail Restriction Limit" at bounding box center [19, 395] width 10 height 10
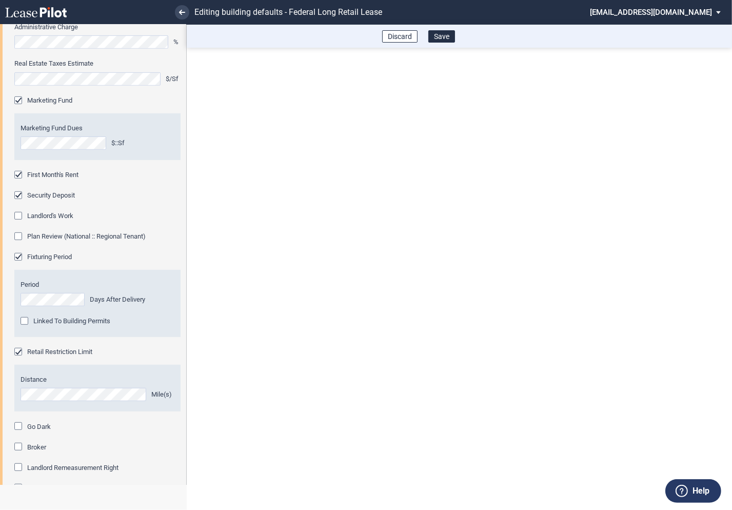
scroll to position [531, 0]
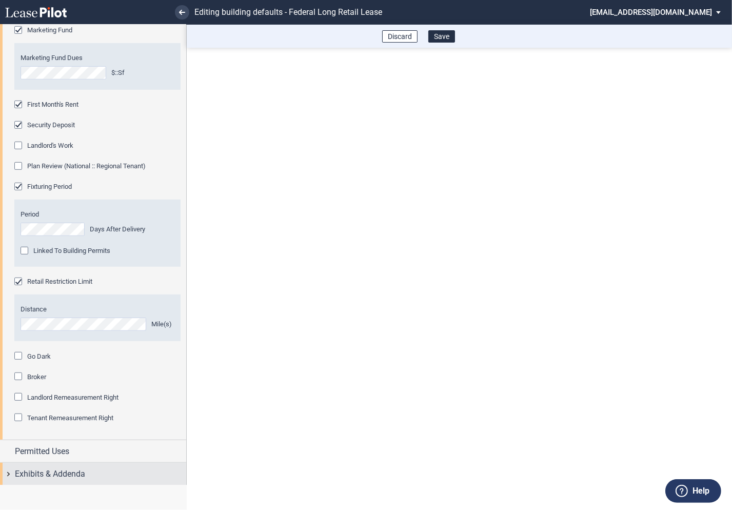
click at [9, 472] on div "Exhibits & Addenda" at bounding box center [93, 474] width 186 height 22
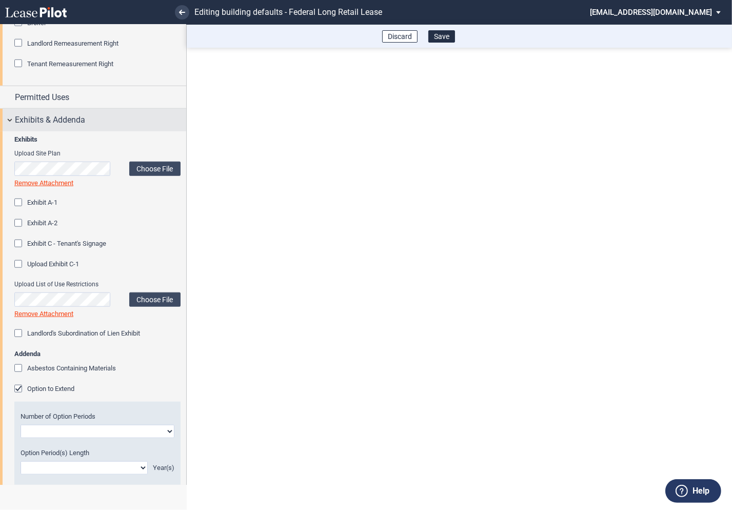
scroll to position [894, 0]
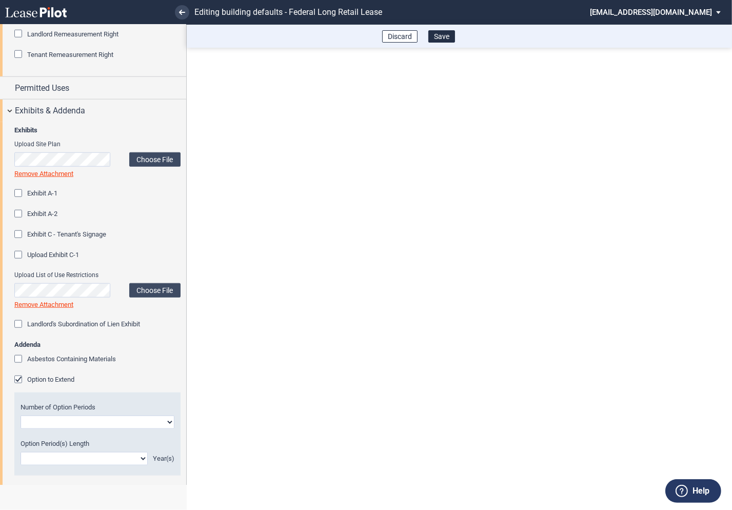
click at [18, 378] on div "Option to Extend" at bounding box center [19, 381] width 10 height 10
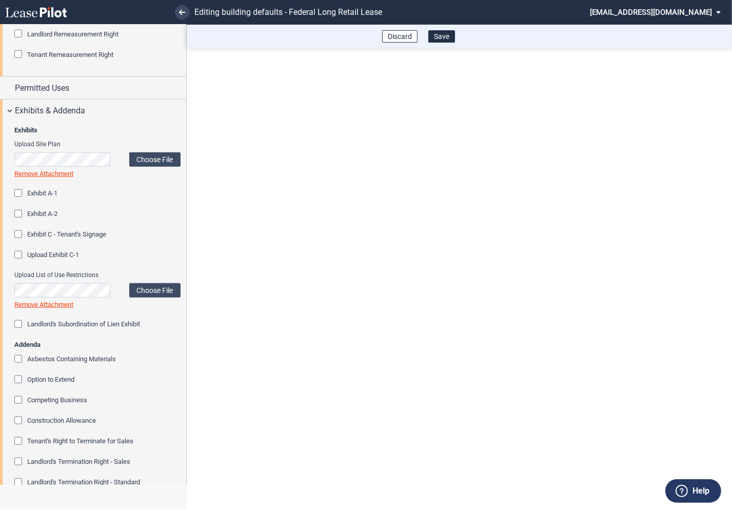
scroll to position [1051, 0]
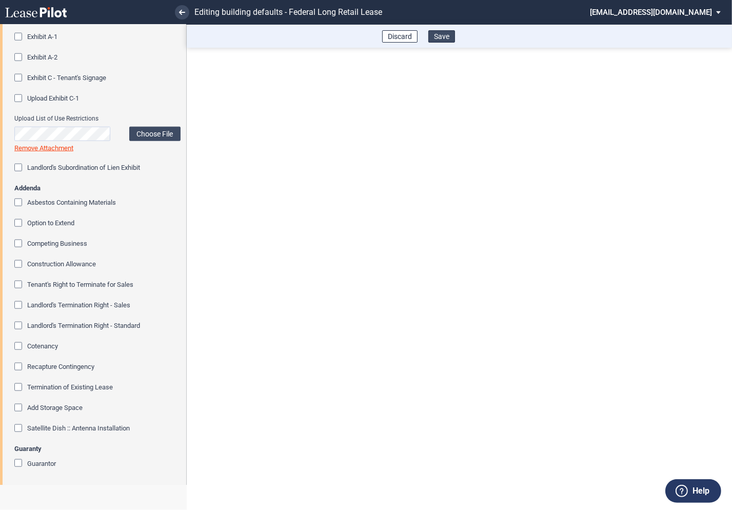
click at [444, 41] on button "Save" at bounding box center [441, 36] width 27 height 12
